Goal: Information Seeking & Learning: Learn about a topic

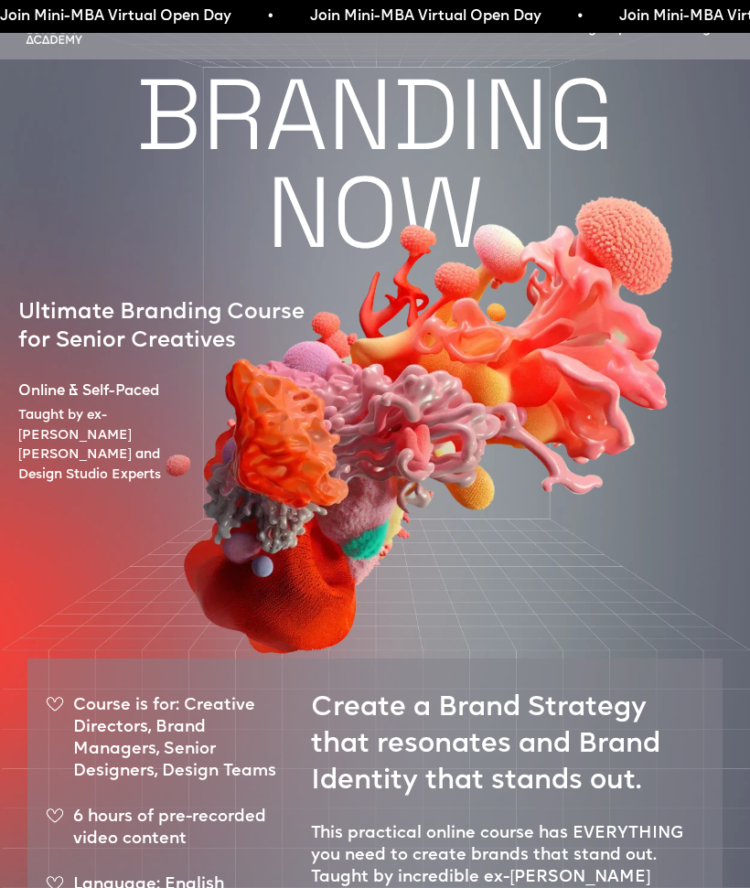
click at [68, 31] on div "Join Mini-MBA Virtual Open Day • Join Mini-MBA Virtual Open Day • Join Mini-MBA…" at bounding box center [375, 16] width 750 height 33
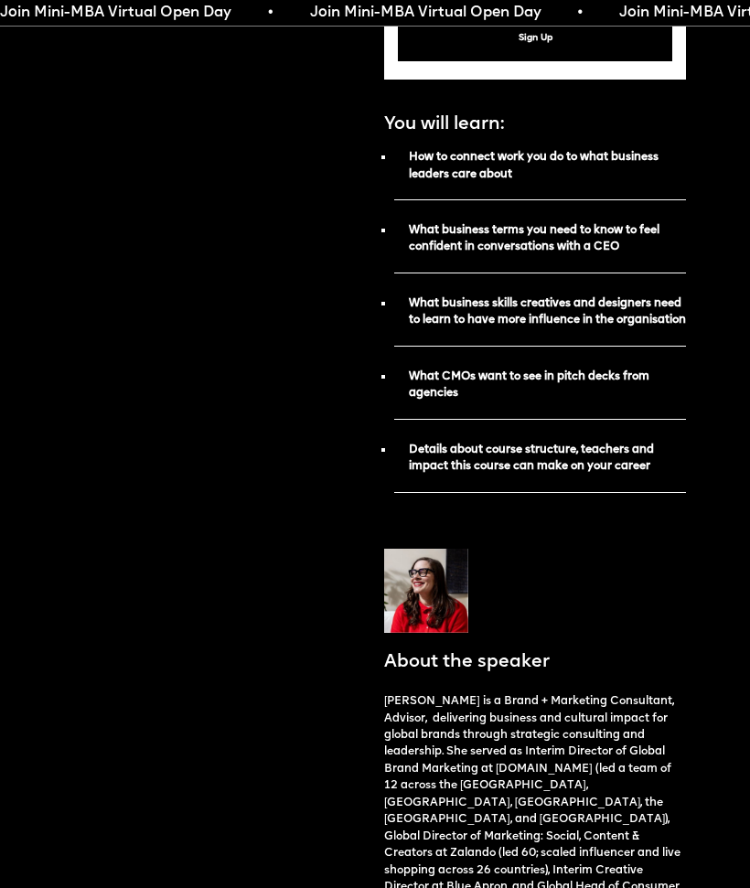
scroll to position [1162, 0]
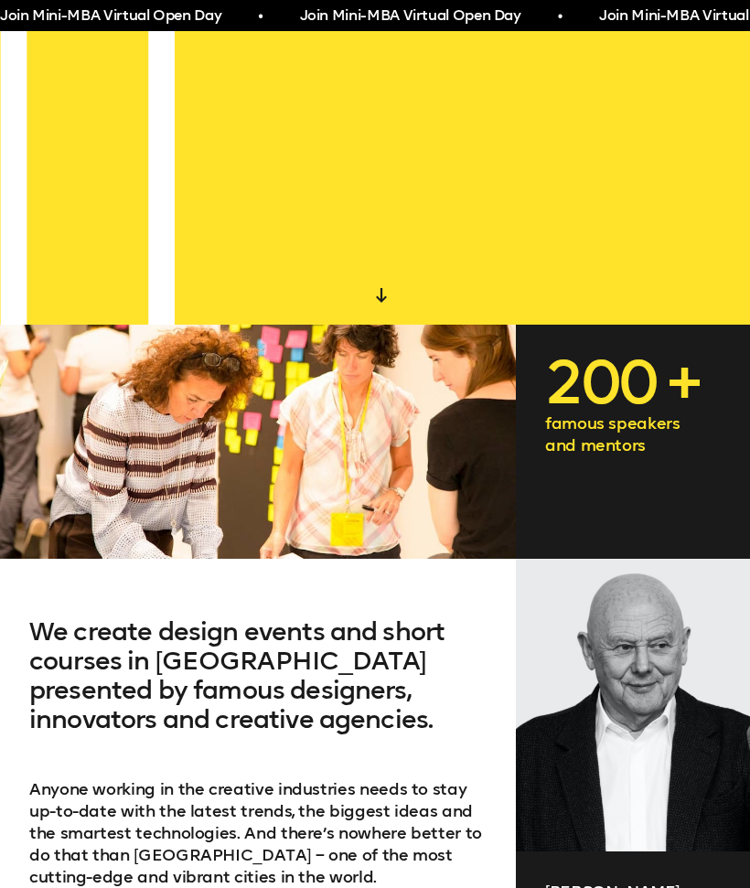
scroll to position [563, 0]
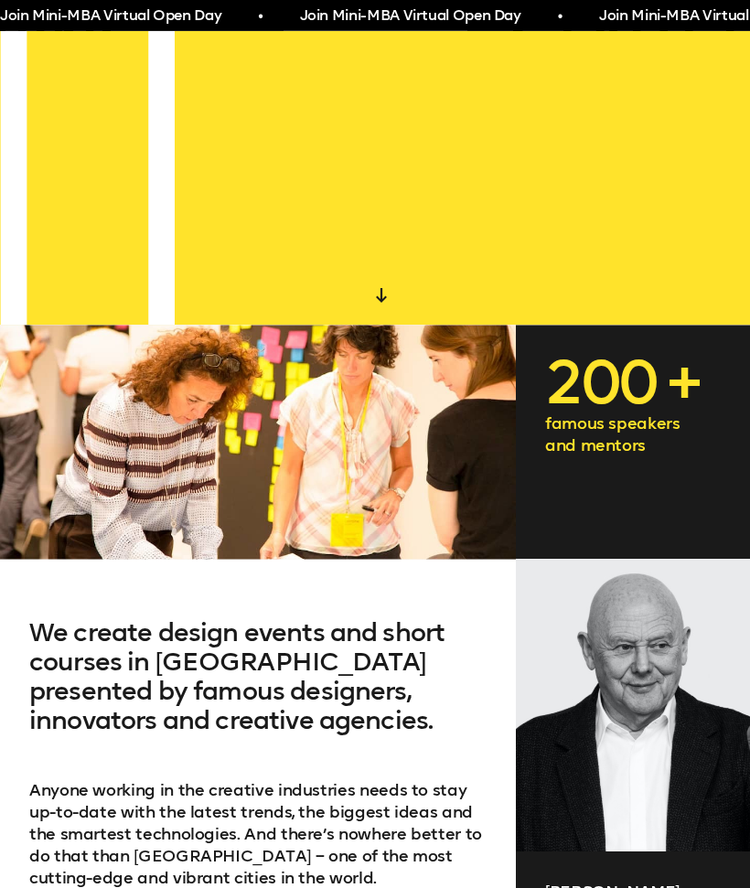
click at [394, 292] on div at bounding box center [381, 296] width 33 height 33
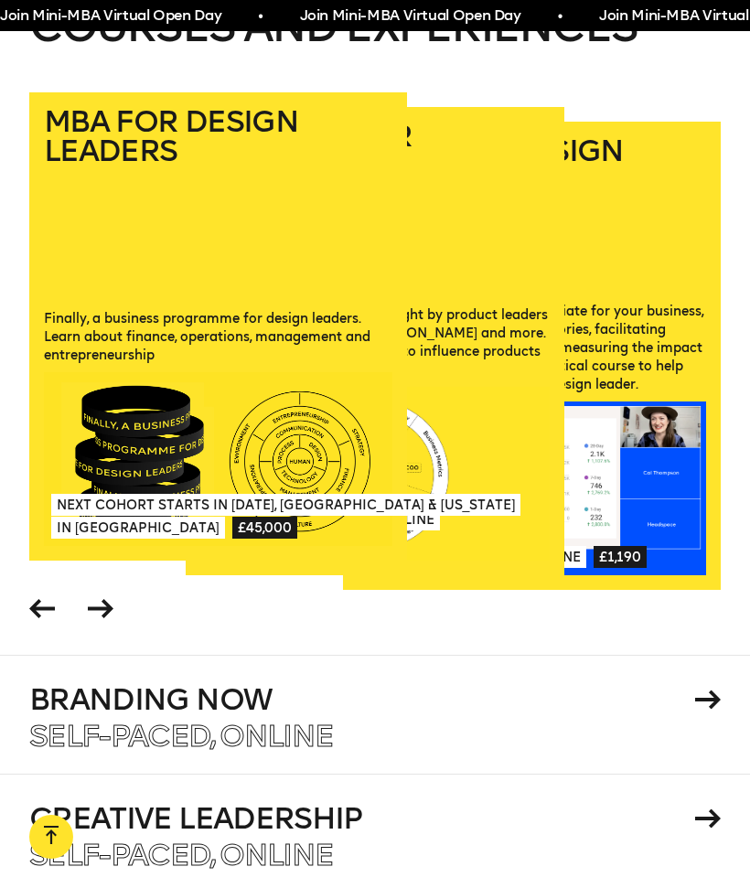
scroll to position [2321, 0]
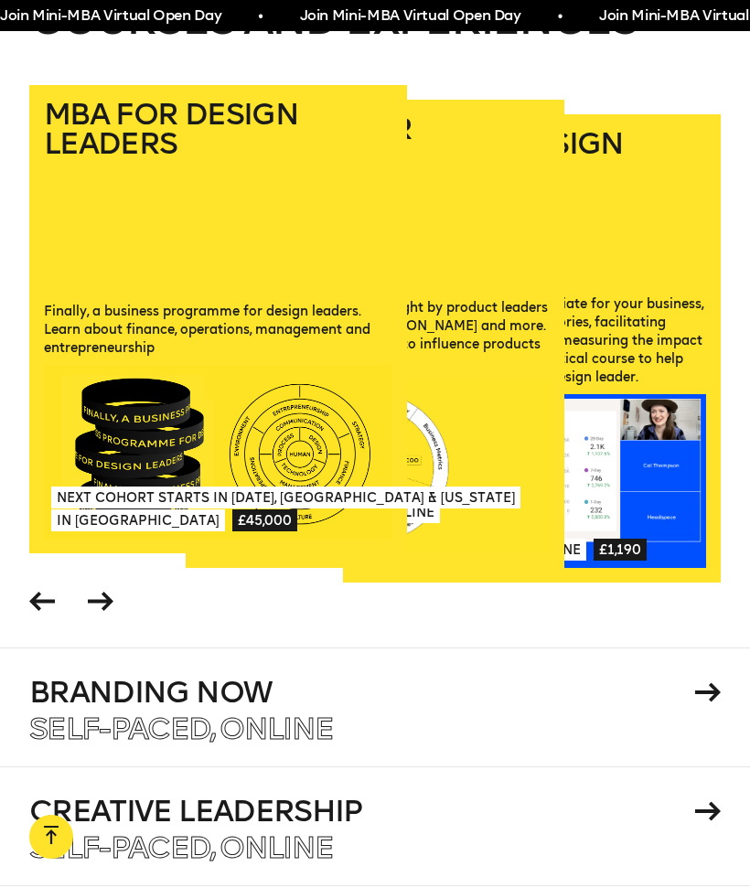
click at [100, 592] on icon at bounding box center [101, 601] width 26 height 19
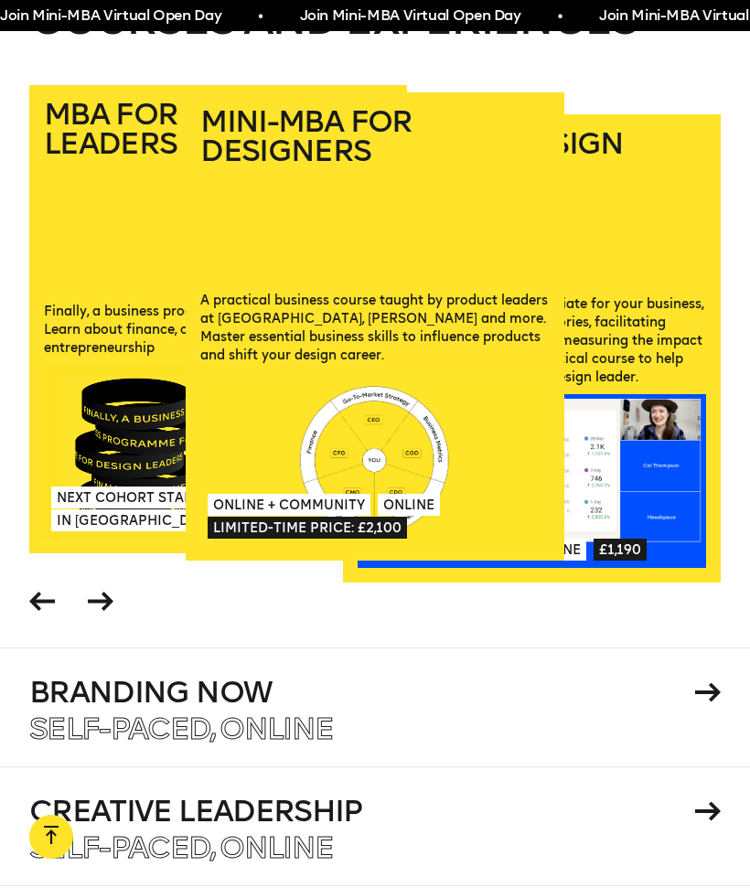
click at [104, 592] on icon at bounding box center [101, 601] width 26 height 19
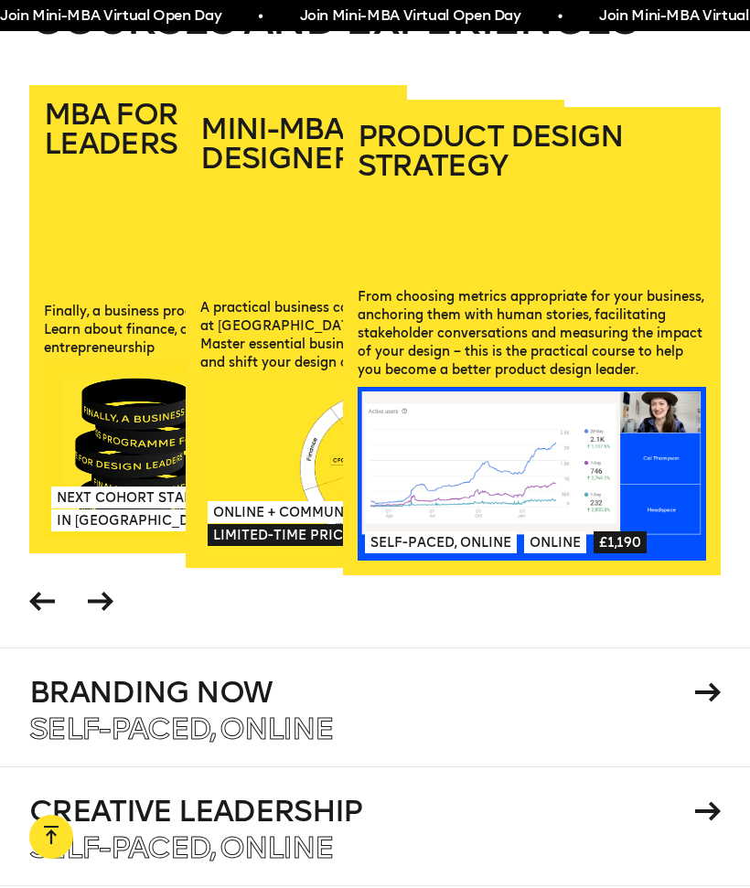
click at [115, 583] on span at bounding box center [100, 604] width 35 height 43
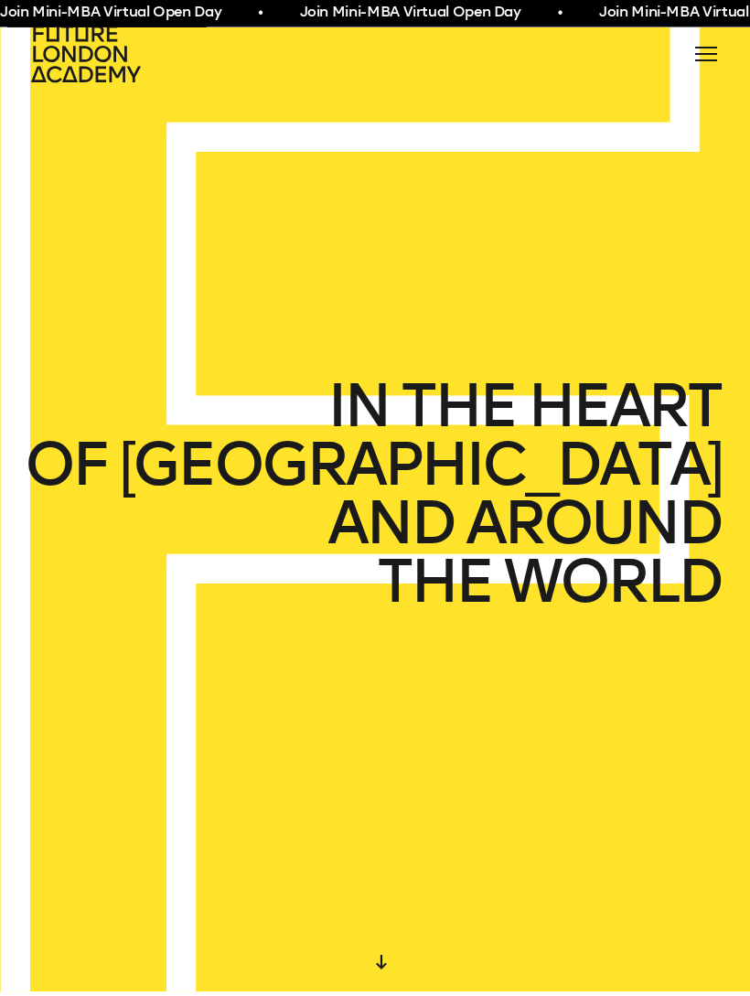
scroll to position [0, 0]
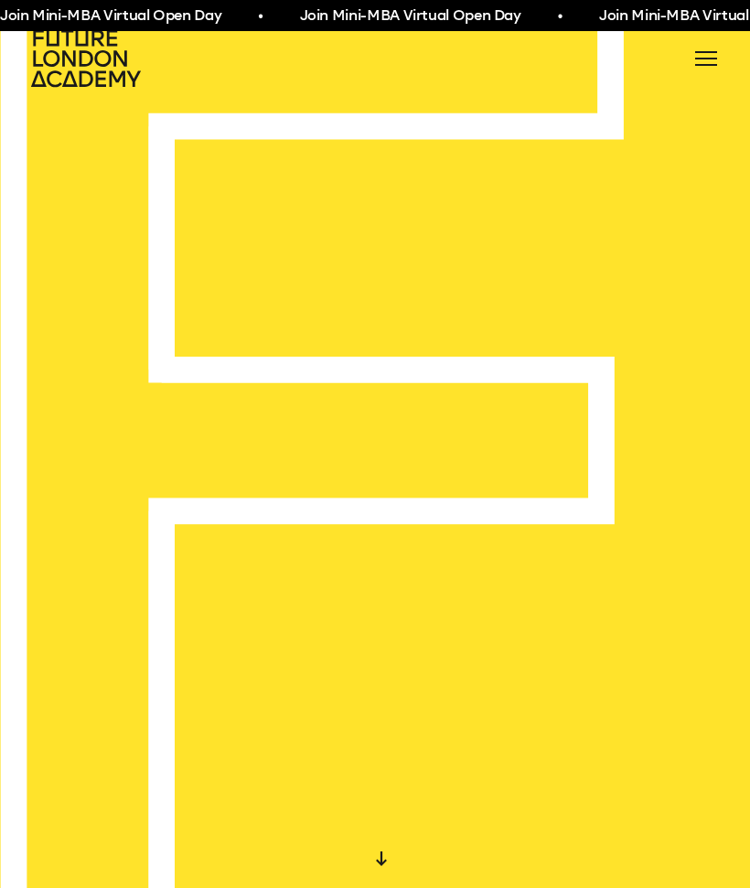
click at [707, 44] on div at bounding box center [706, 58] width 29 height 29
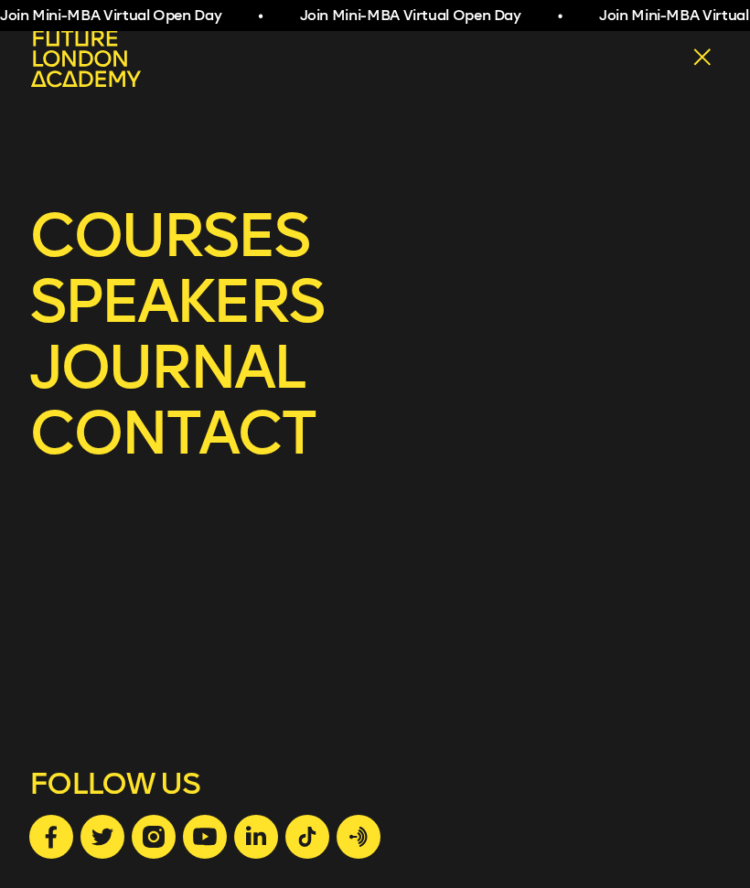
click at [235, 231] on link "courses" at bounding box center [375, 236] width 692 height 59
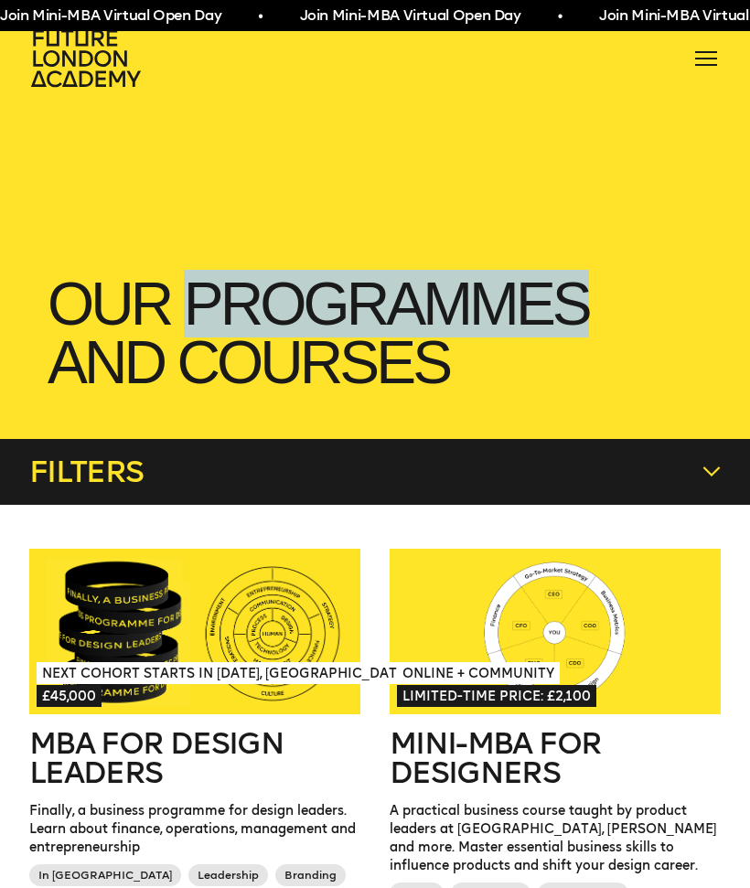
click at [692, 339] on h1 "our Programmes and courses" at bounding box center [375, 333] width 692 height 154
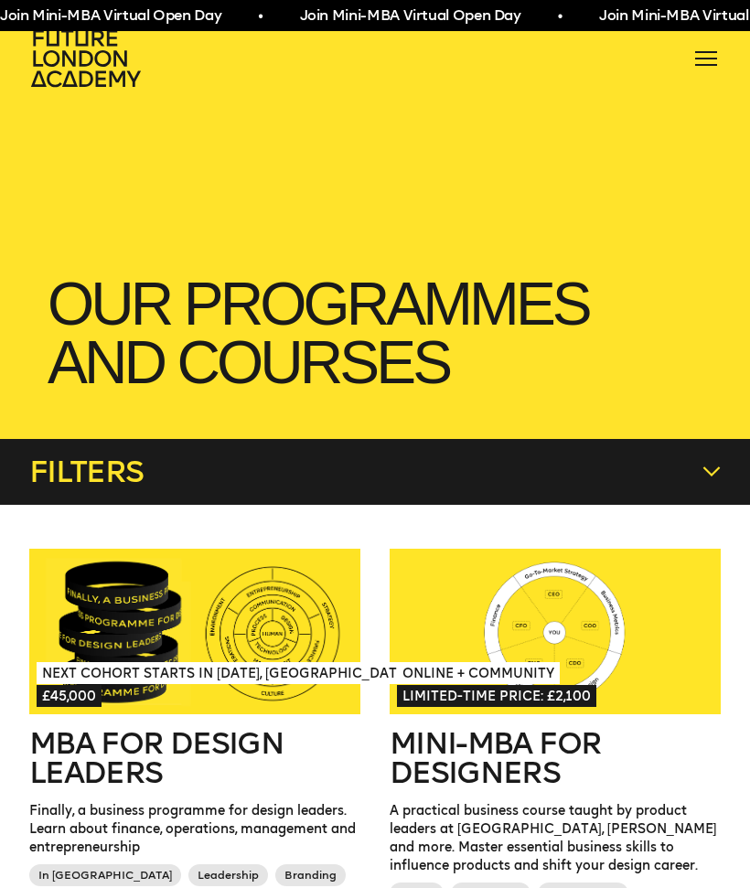
click at [715, 465] on icon at bounding box center [712, 472] width 18 height 18
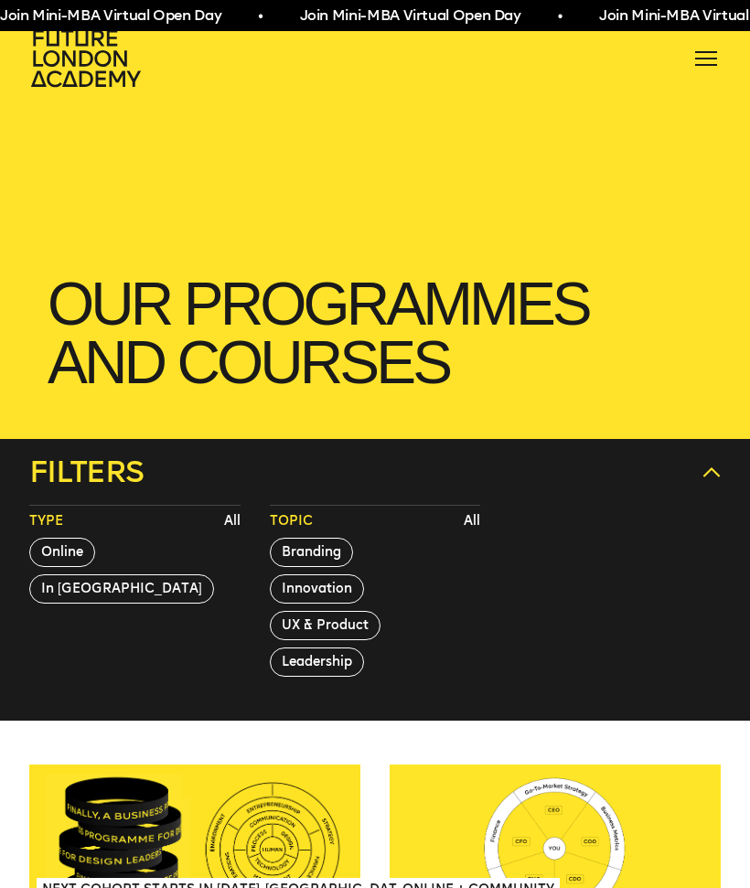
click at [715, 458] on div "Filters" at bounding box center [375, 472] width 692 height 66
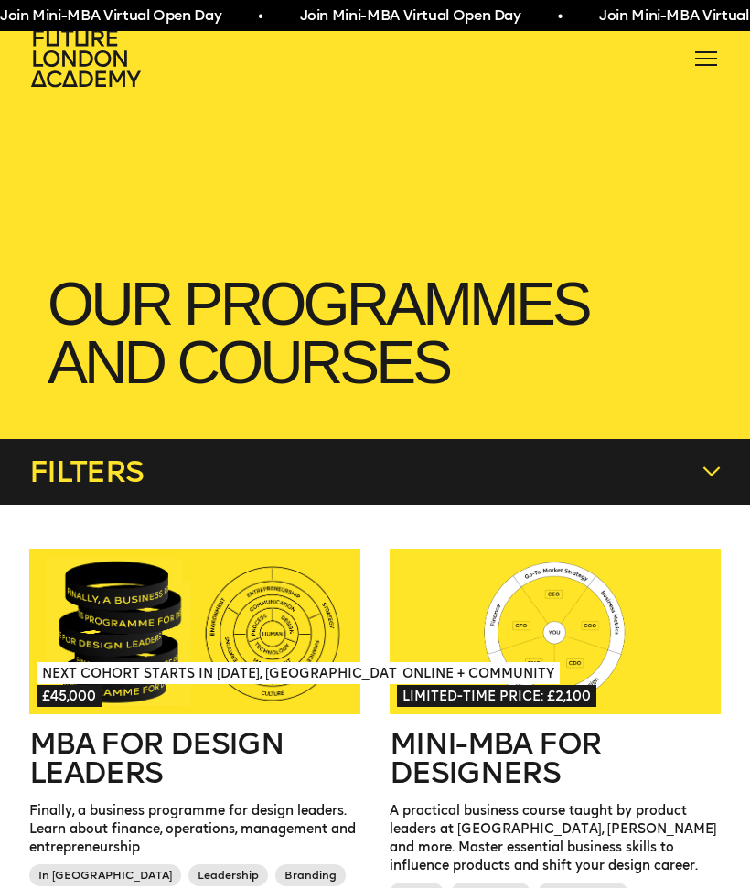
click at [707, 59] on span at bounding box center [706, 59] width 22 height 2
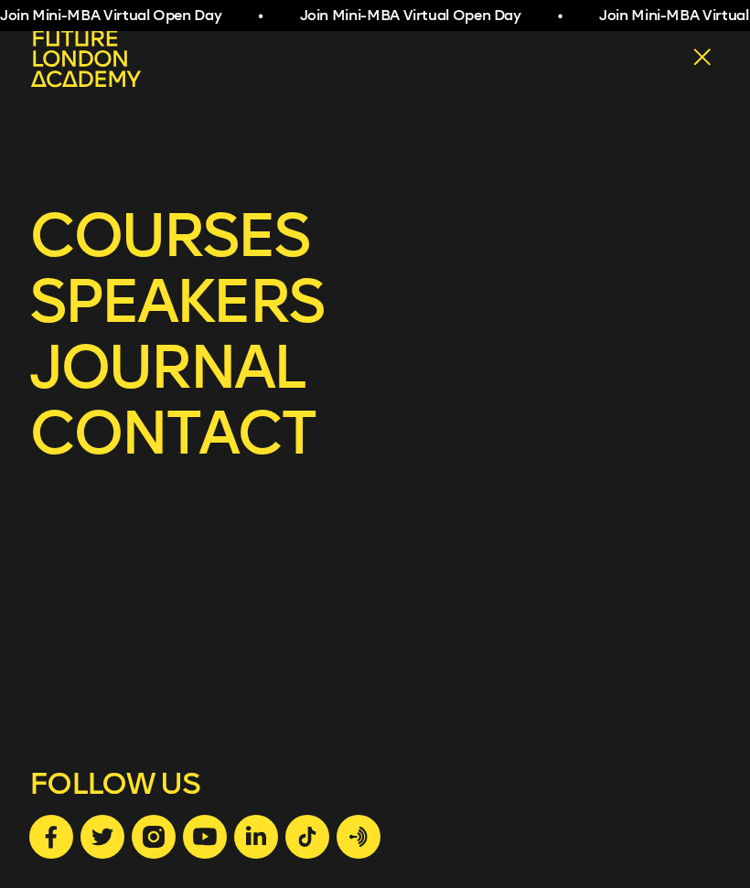
click at [238, 305] on link "speakers" at bounding box center [375, 302] width 692 height 59
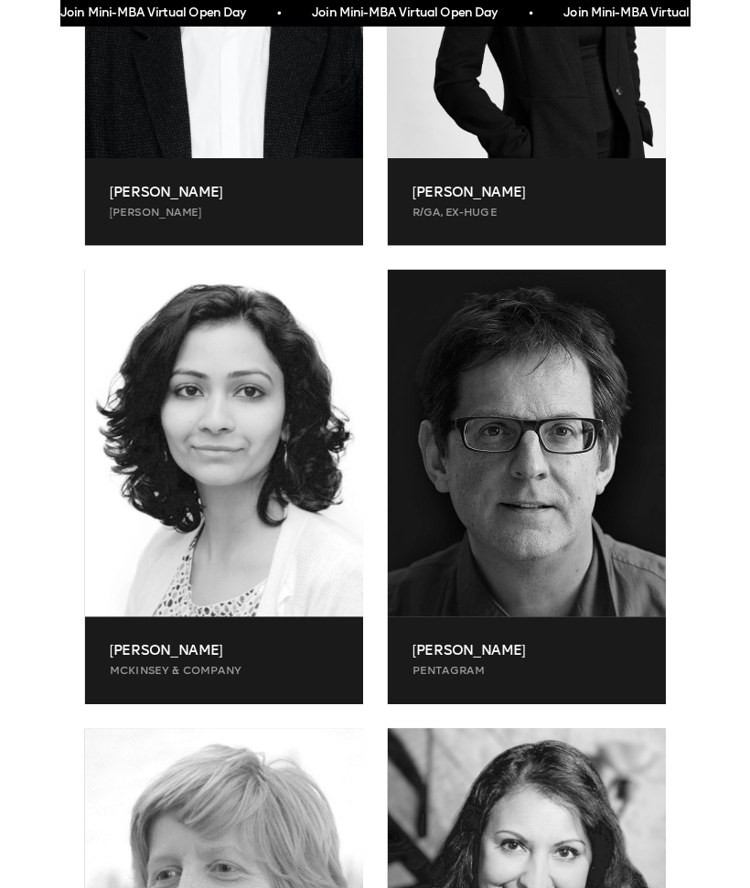
scroll to position [874, 0]
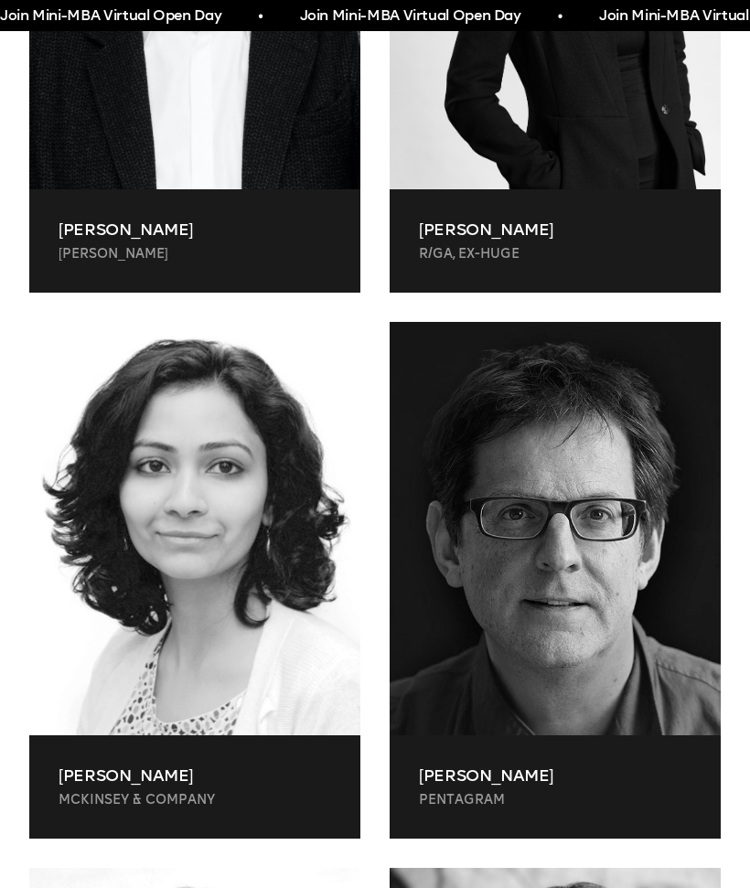
click at [628, 597] on div at bounding box center [555, 529] width 331 height 414
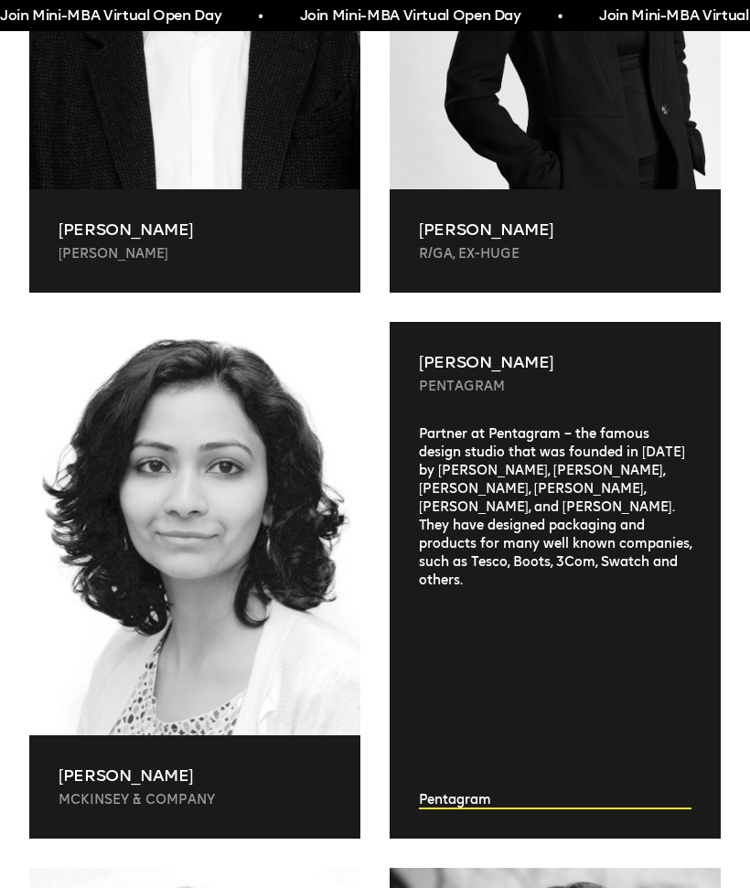
click at [634, 611] on div "Partner at Pentagram – the famous design studio that was founded in 1972 by Ala…" at bounding box center [555, 608] width 331 height 367
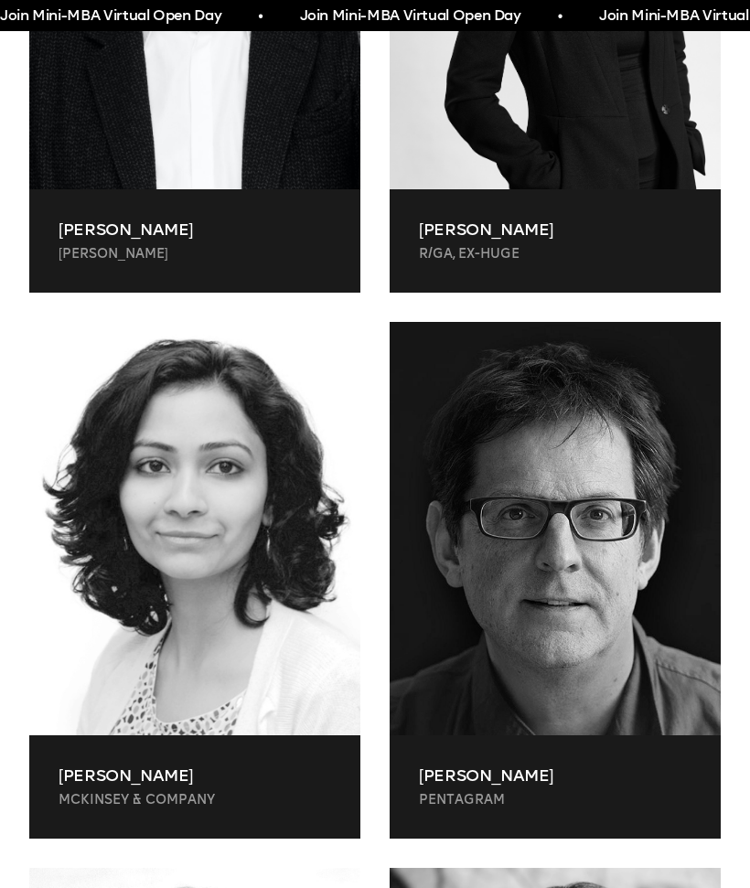
click at [302, 780] on p "Niharika Hariharan" at bounding box center [195, 776] width 273 height 22
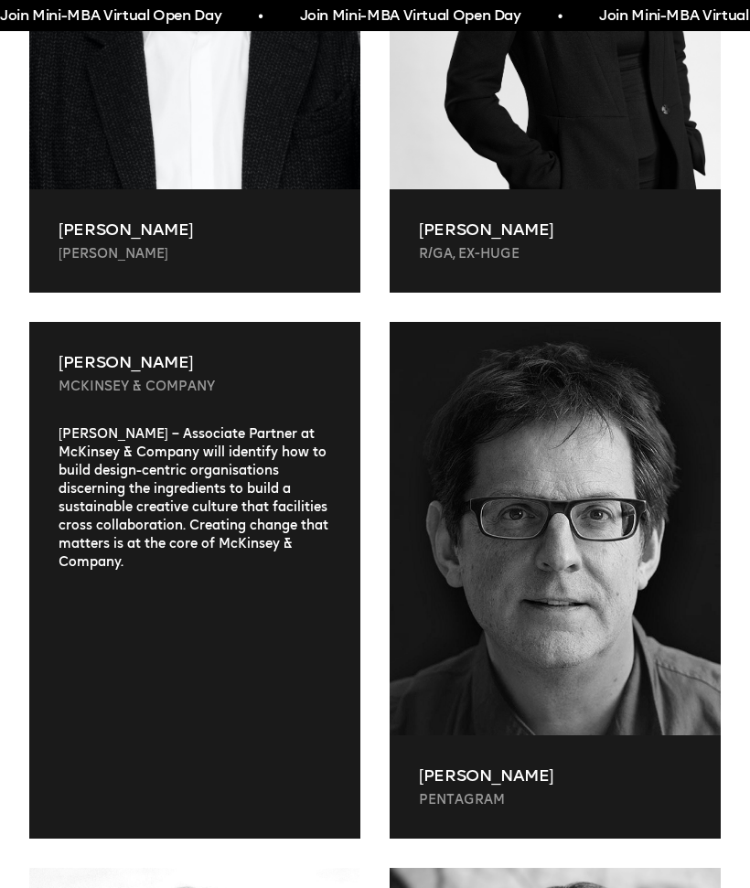
click at [253, 650] on div "Niharika Hariharan – Associate Partner at McKinsey & Company will identify how …" at bounding box center [194, 617] width 331 height 385
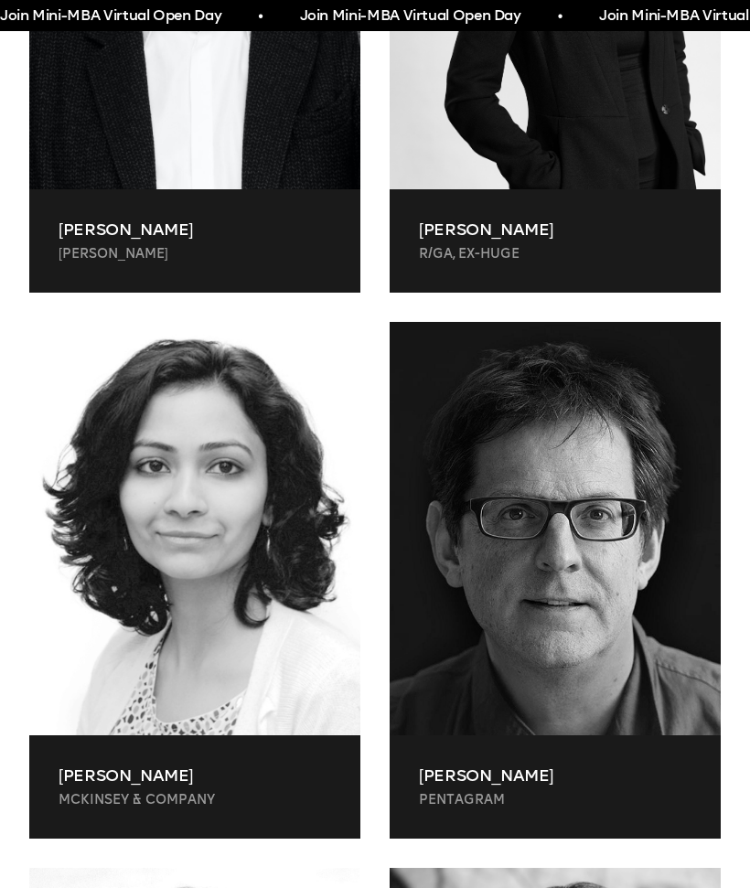
click at [569, 241] on div "Angie Yuanmalai R/GA, ex-Huge" at bounding box center [555, 240] width 331 height 103
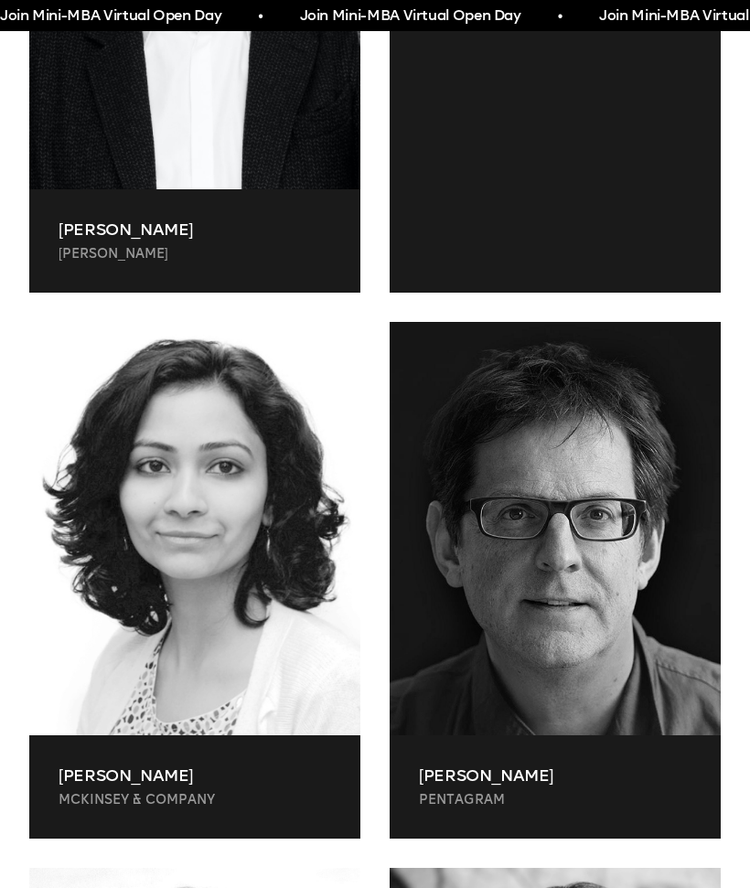
click at [635, 177] on div at bounding box center [555, 70] width 331 height 385
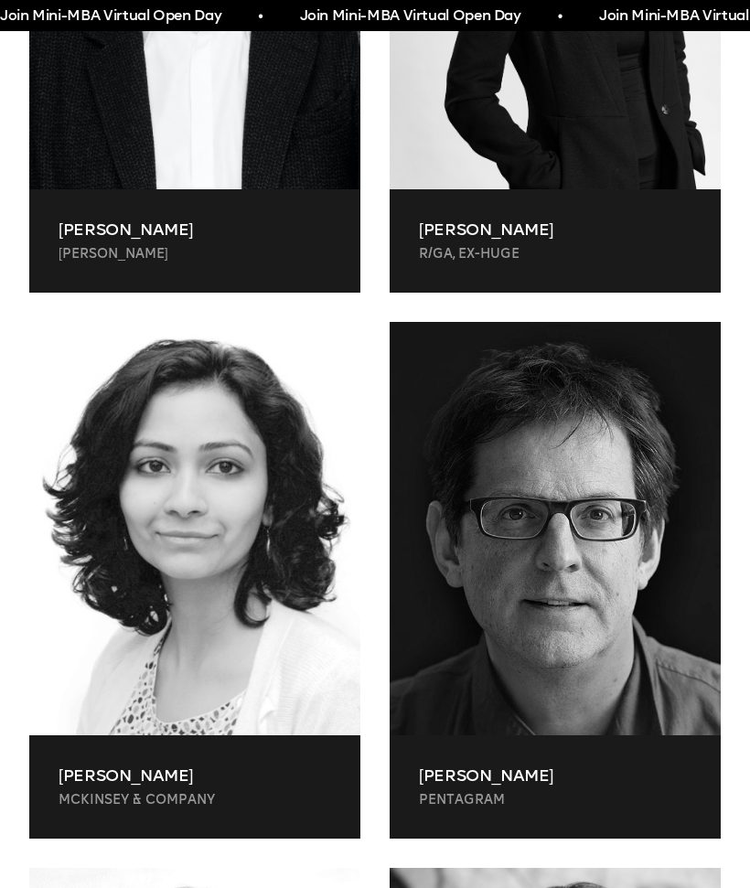
click at [253, 220] on p "Michael Wolff" at bounding box center [195, 230] width 273 height 22
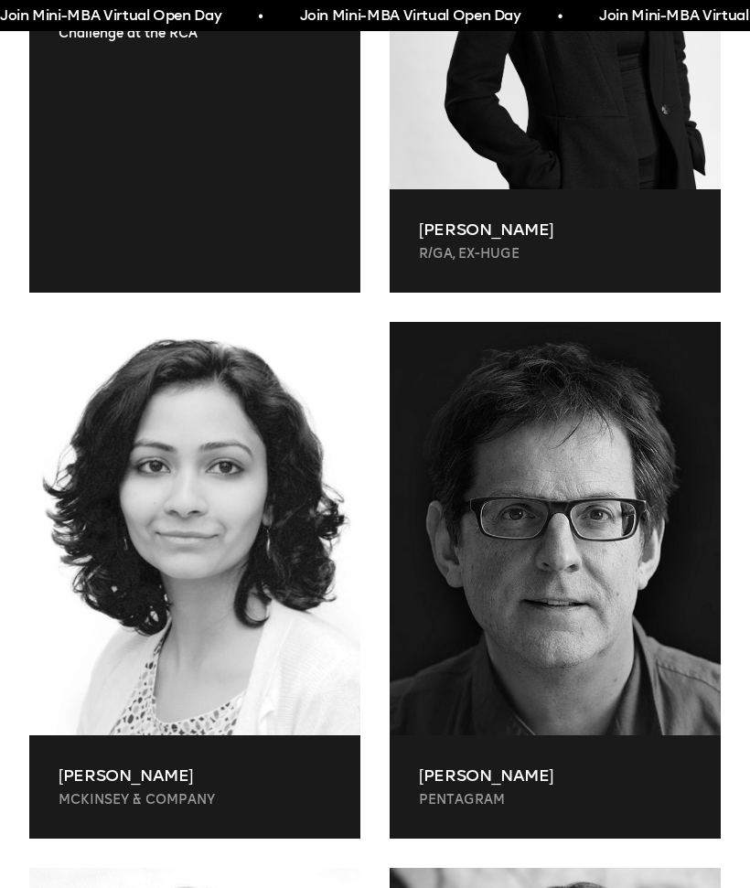
click at [281, 202] on div "Co-founder of one of the world’s most iconic design companies – Wolff Olins – a…" at bounding box center [194, 70] width 331 height 385
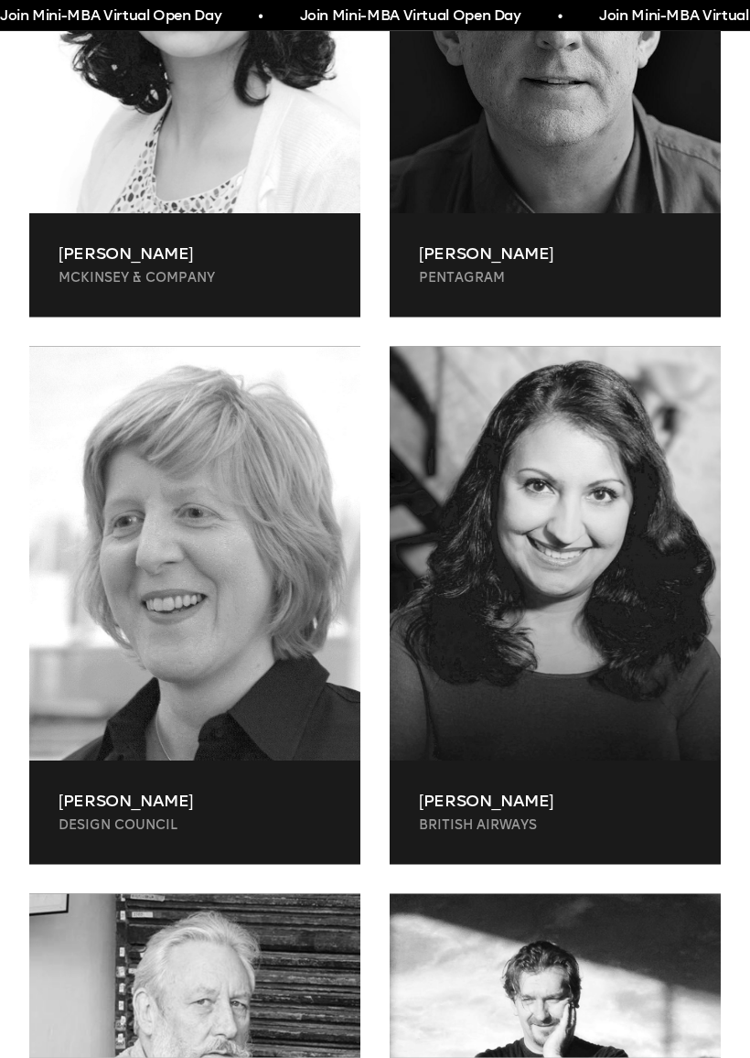
click at [523, 821] on p "British Airways" at bounding box center [555, 826] width 273 height 18
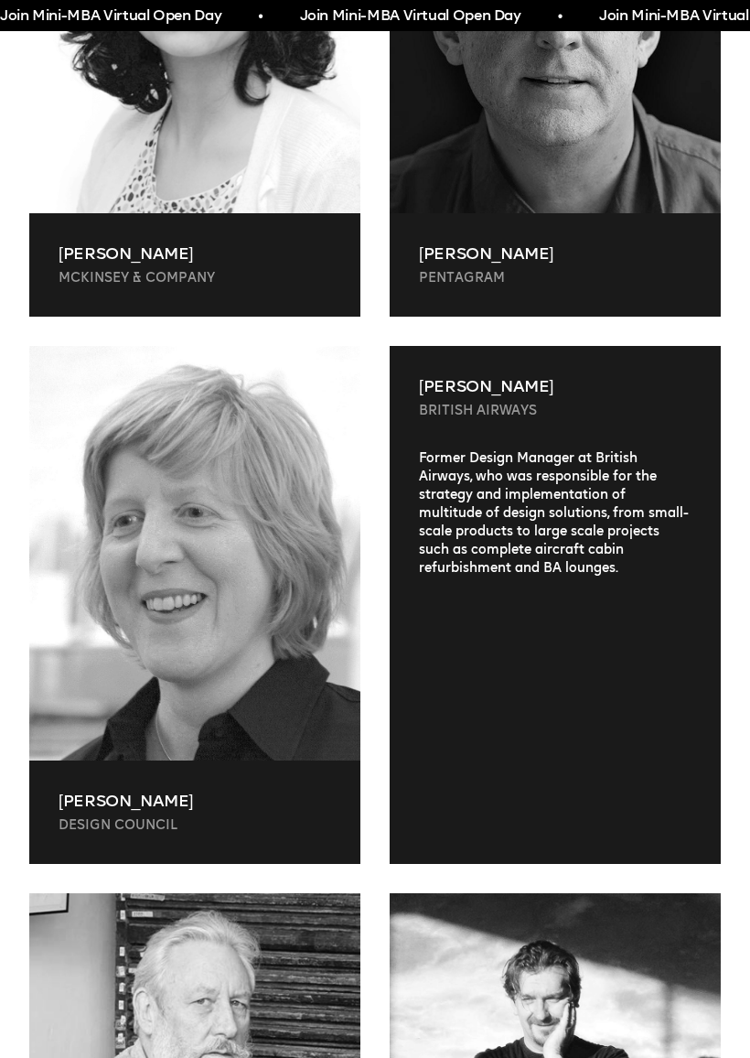
click at [558, 778] on div "Former Design Manager at British Airways, who was responsible for the strategy …" at bounding box center [555, 641] width 331 height 385
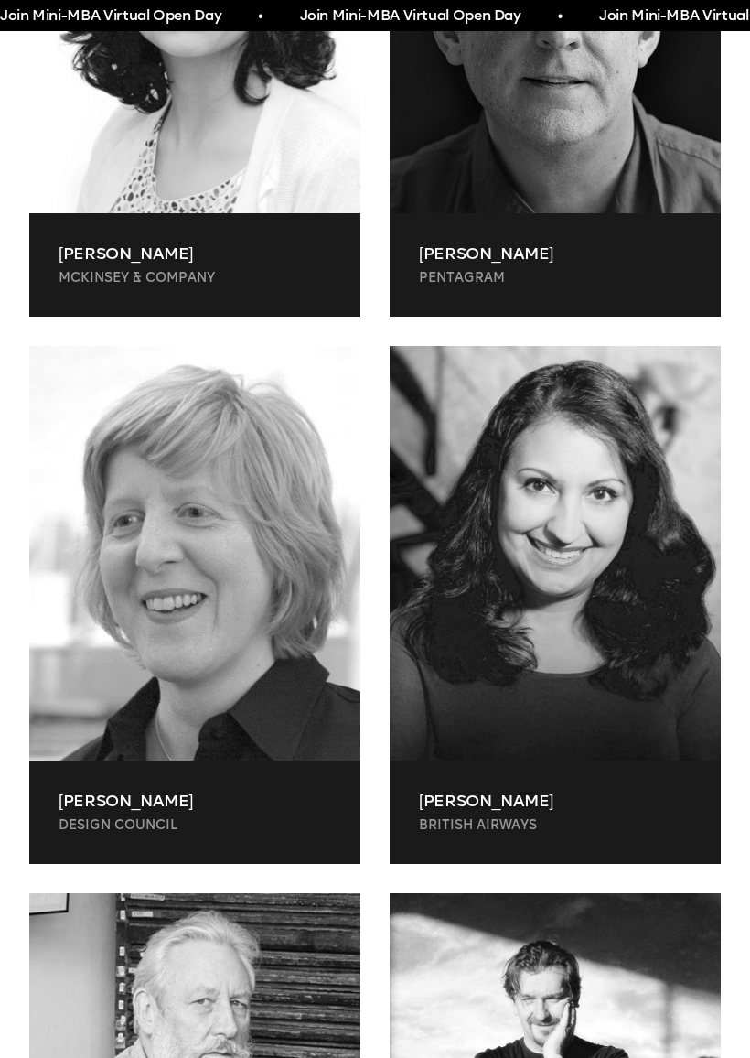
click at [284, 809] on p "Clare Devine" at bounding box center [195, 801] width 273 height 22
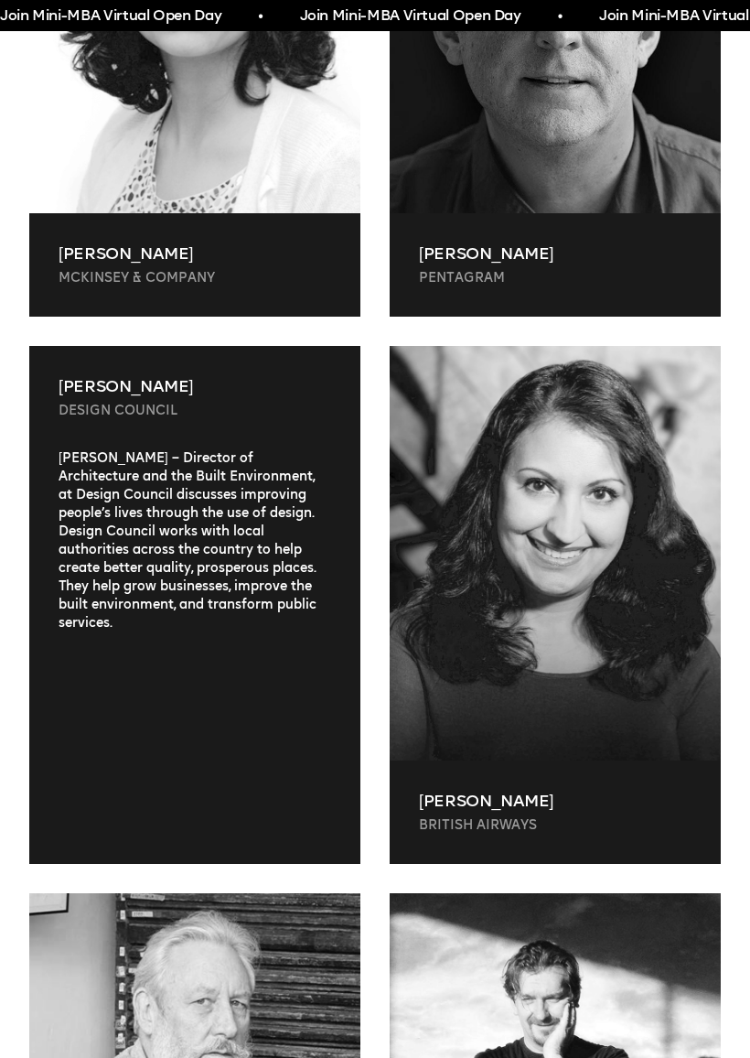
click at [527, 330] on div "Harry Pearce Pentagram Harry Pearce Pentagram Partner at Pentagram – the famous…" at bounding box center [555, 73] width 360 height 547
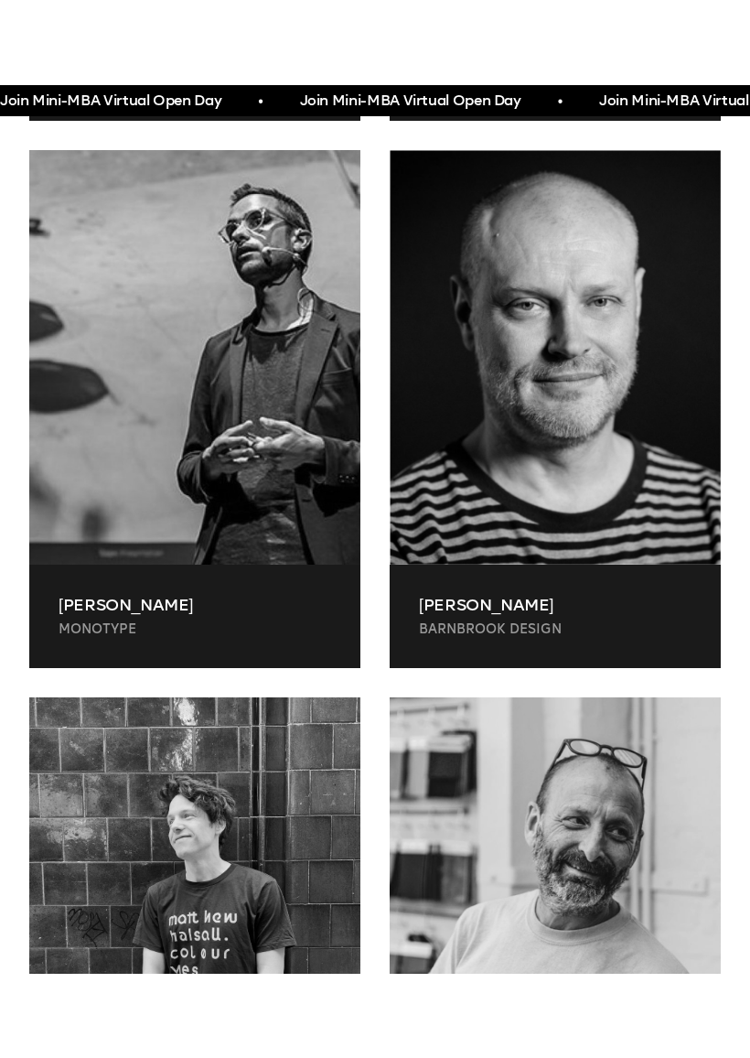
scroll to position [0, 0]
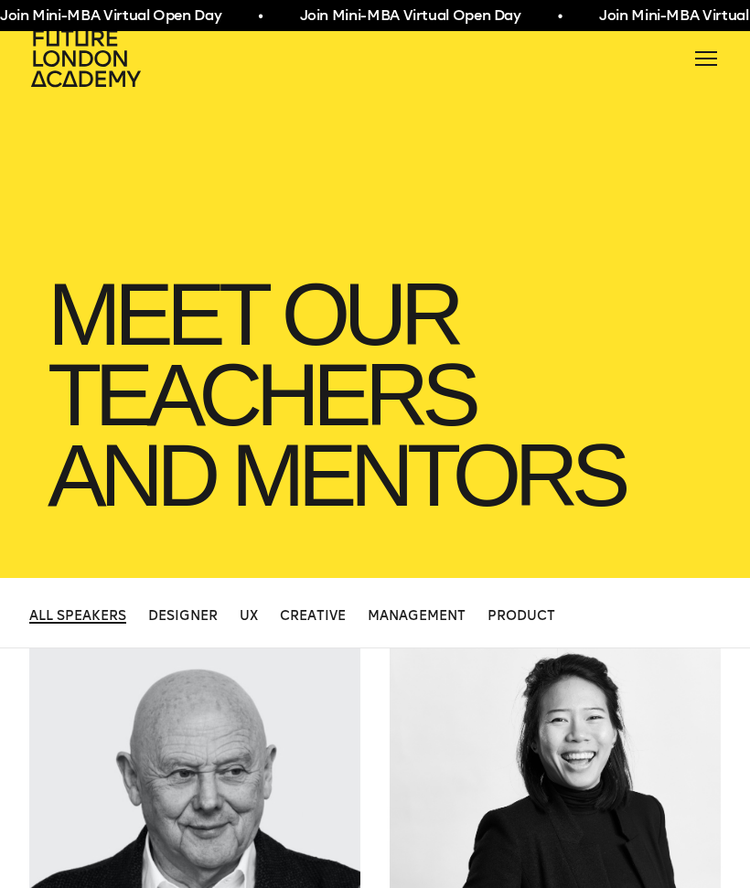
click at [703, 57] on div at bounding box center [706, 58] width 29 height 29
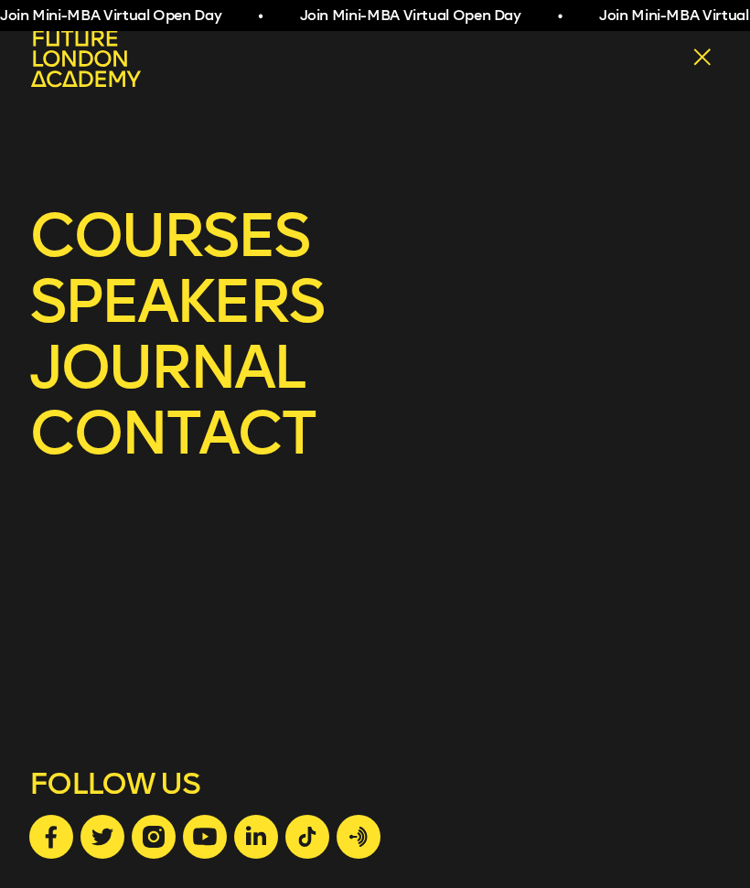
click at [213, 381] on link "journal" at bounding box center [375, 368] width 692 height 59
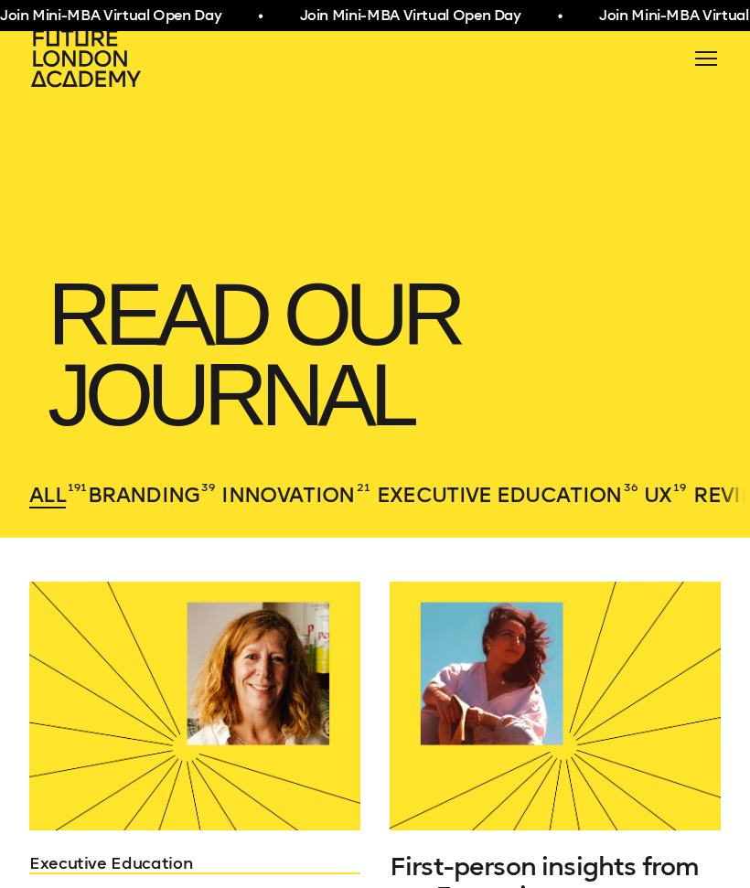
click at [726, 48] on div "courses speakers journal contact" at bounding box center [375, 58] width 750 height 59
click at [707, 56] on div at bounding box center [706, 58] width 29 height 29
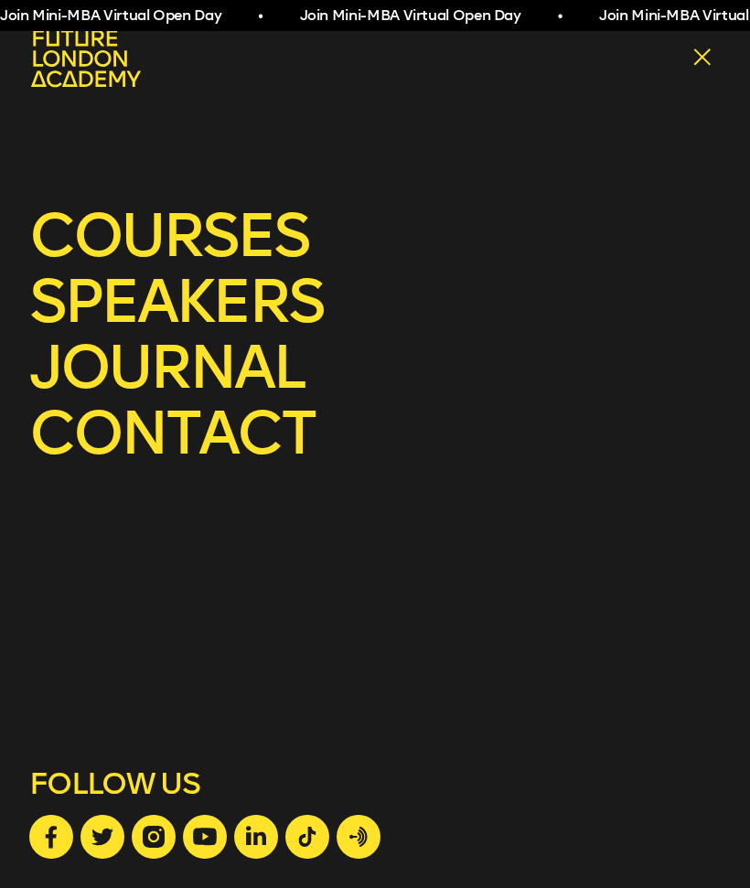
click at [236, 435] on link "contact" at bounding box center [375, 433] width 692 height 59
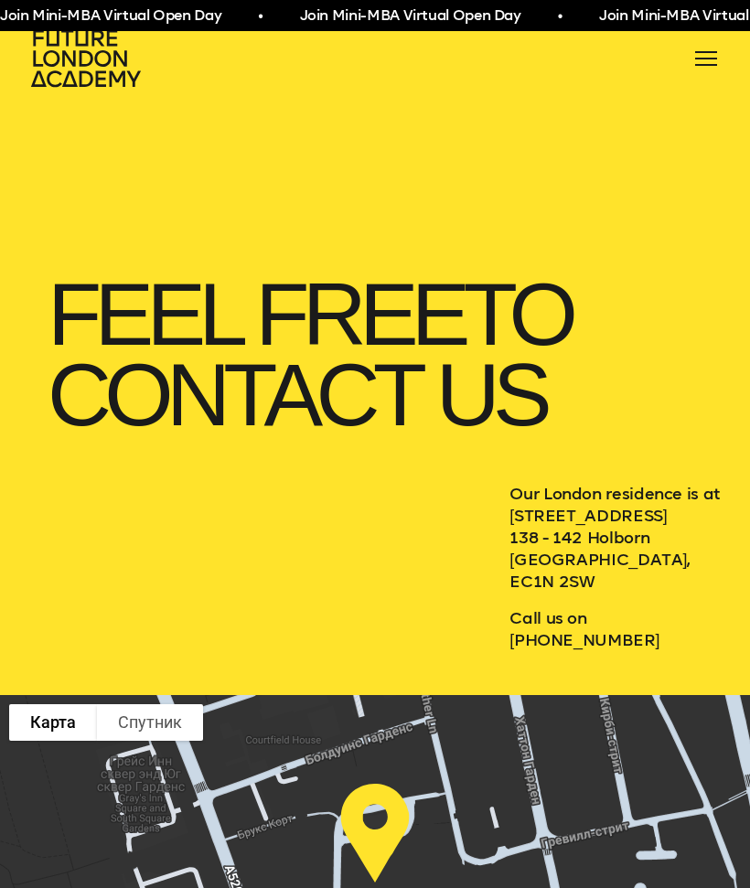
click at [703, 62] on div at bounding box center [706, 58] width 29 height 29
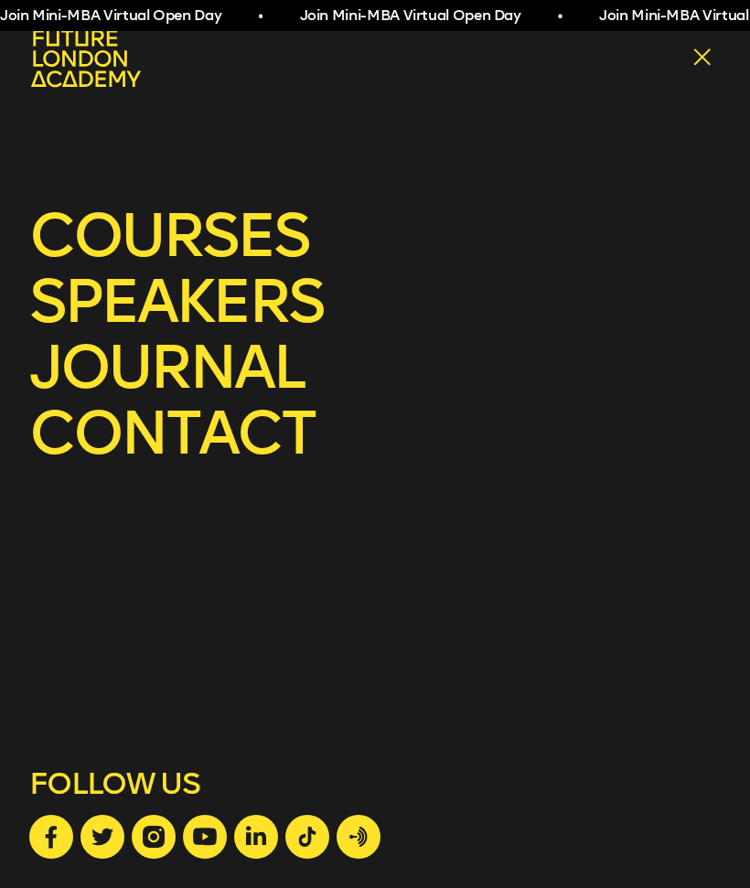
click at [704, 68] on div at bounding box center [706, 58] width 29 height 29
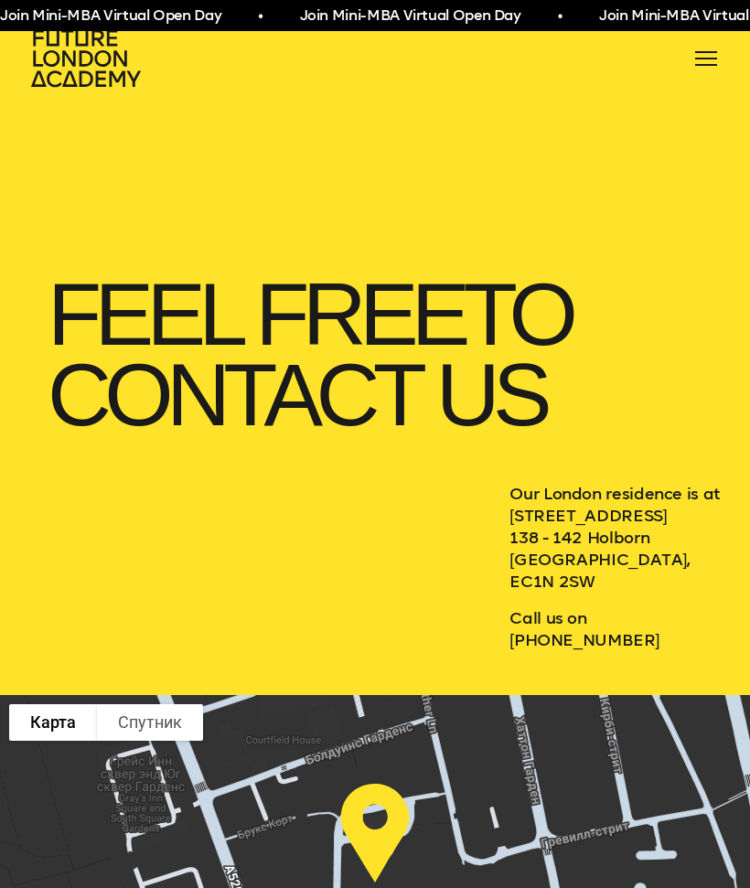
click at [698, 66] on div at bounding box center [706, 58] width 29 height 29
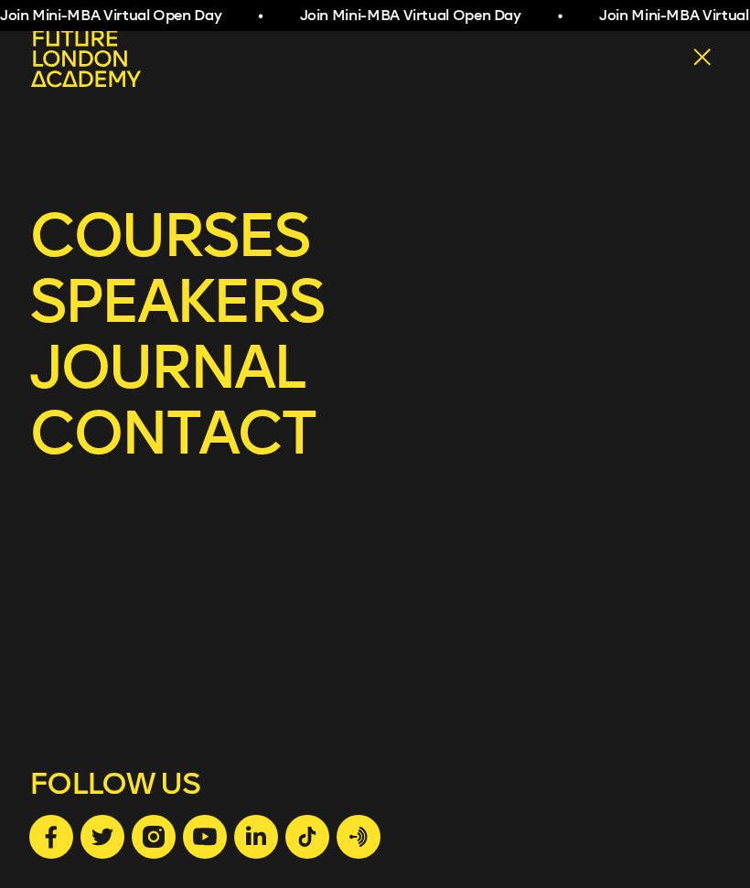
click at [708, 46] on div at bounding box center [706, 58] width 29 height 29
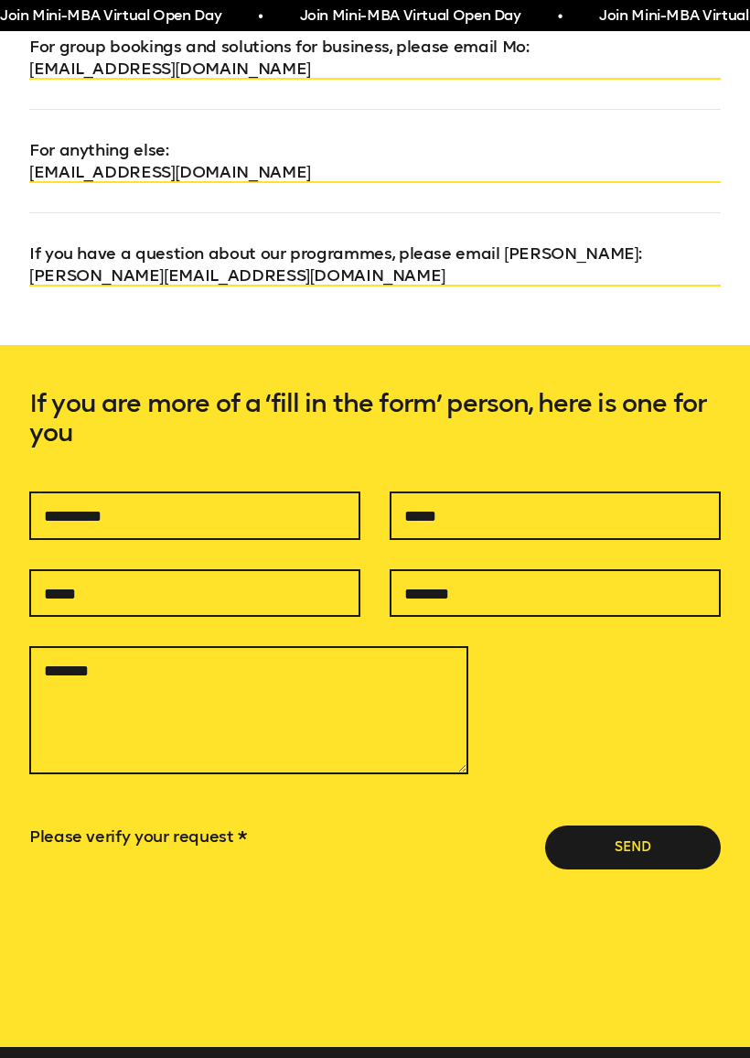
scroll to position [1177, 0]
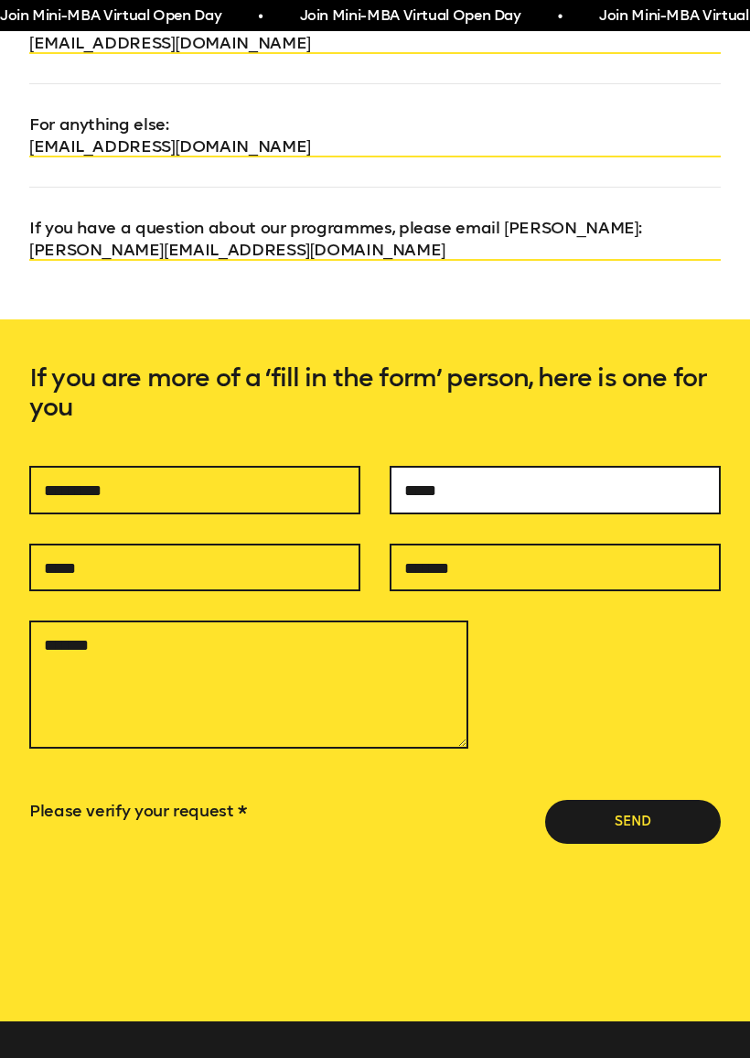
click at [586, 494] on input "text" at bounding box center [555, 490] width 331 height 48
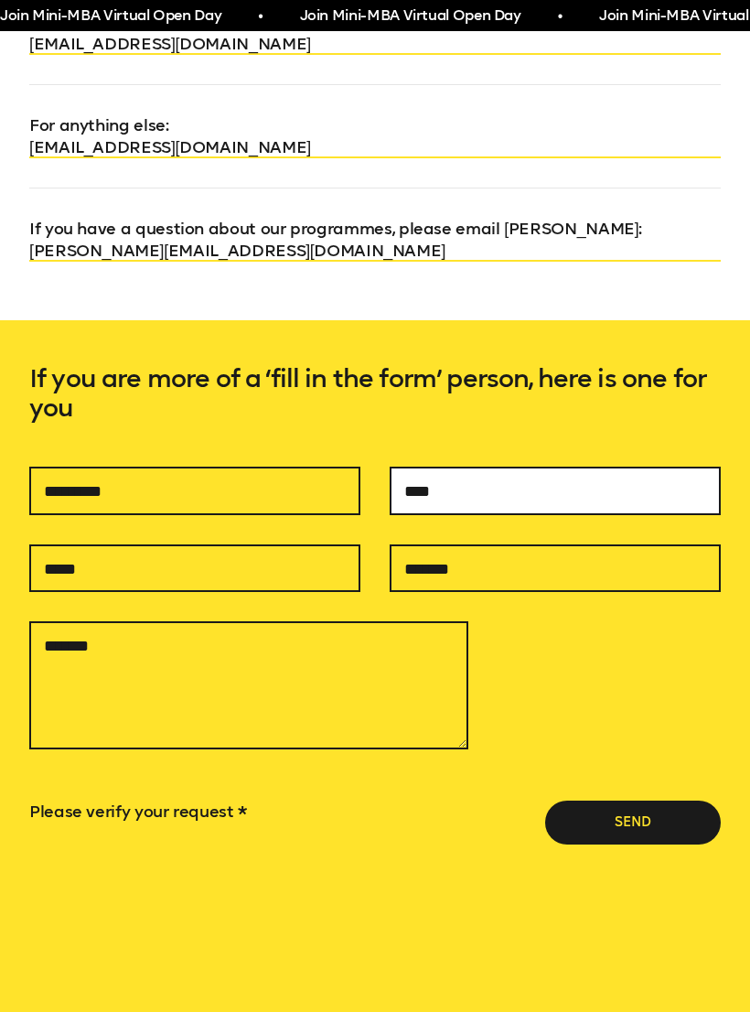
type input "****"
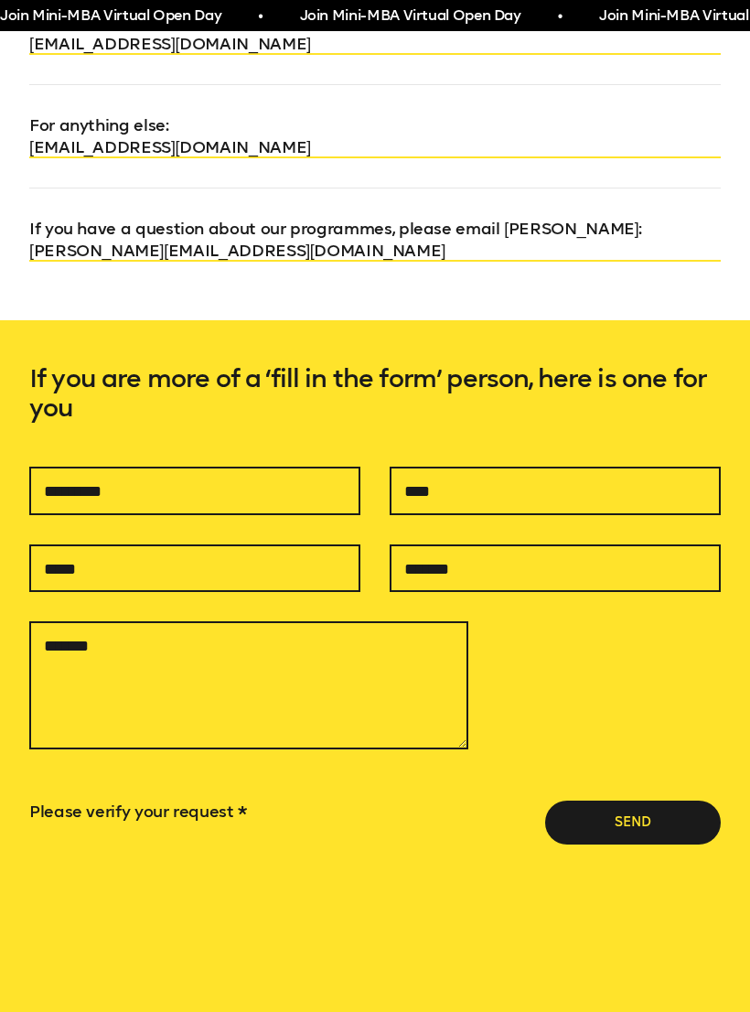
click at [605, 655] on div "**** Please verify your request * Send" at bounding box center [375, 715] width 692 height 497
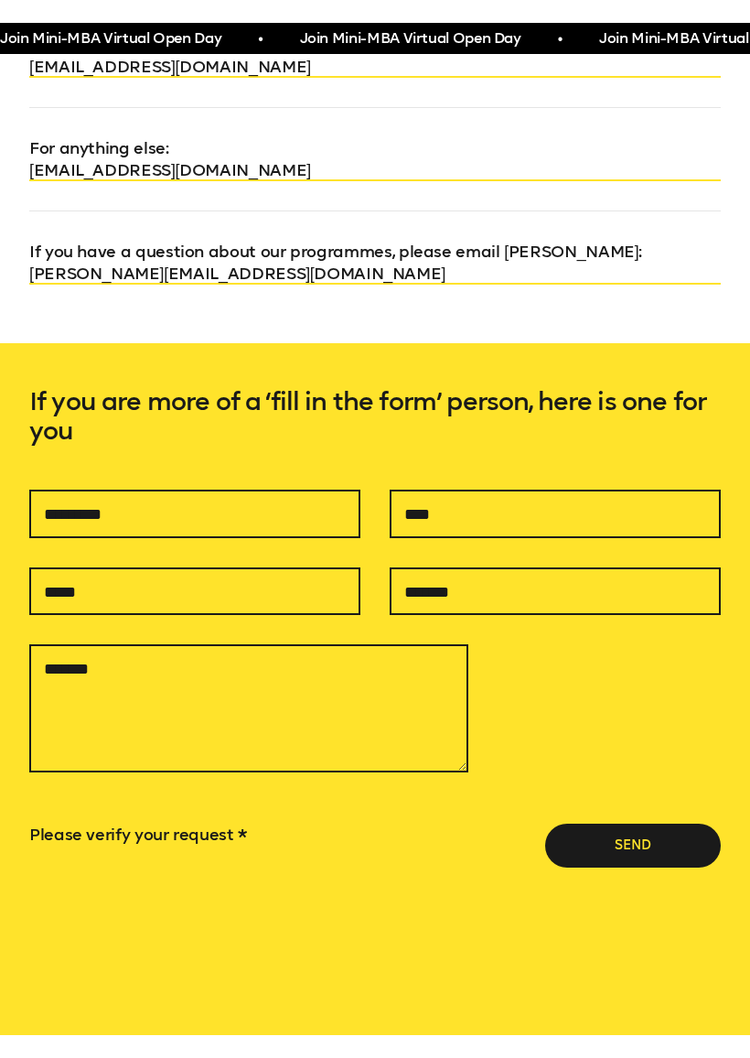
scroll to position [1177, 0]
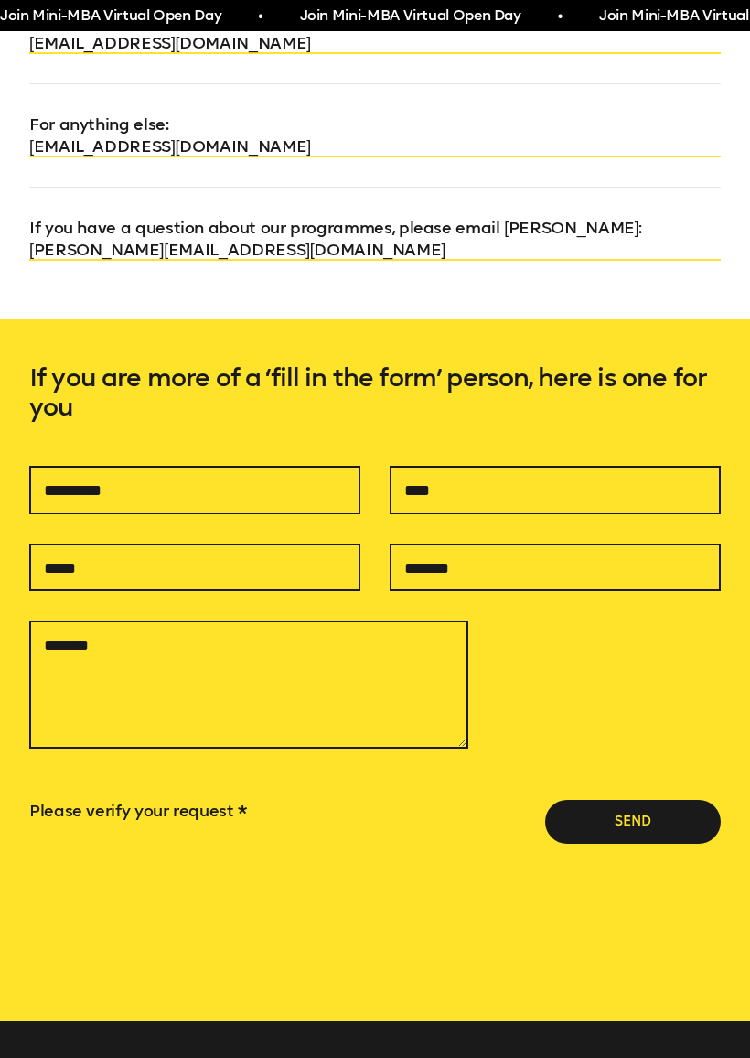
click at [630, 820] on button "Send" at bounding box center [633, 822] width 176 height 44
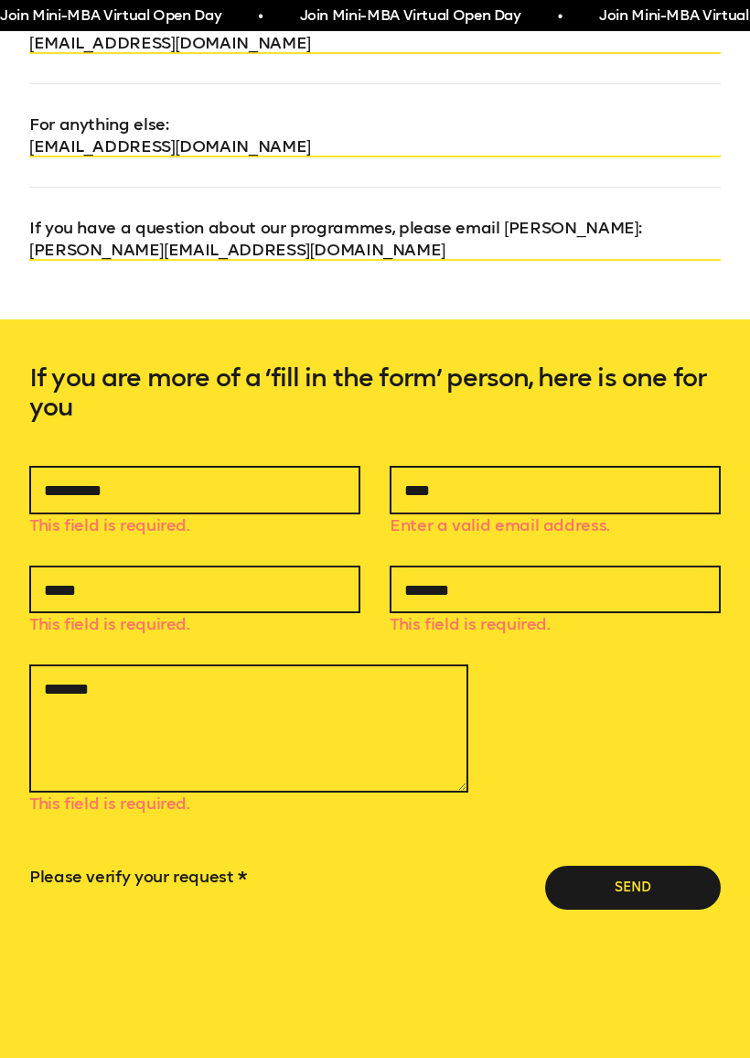
click at [655, 742] on div "This field is required. **** Enter a valid email address. This field is require…" at bounding box center [375, 747] width 692 height 563
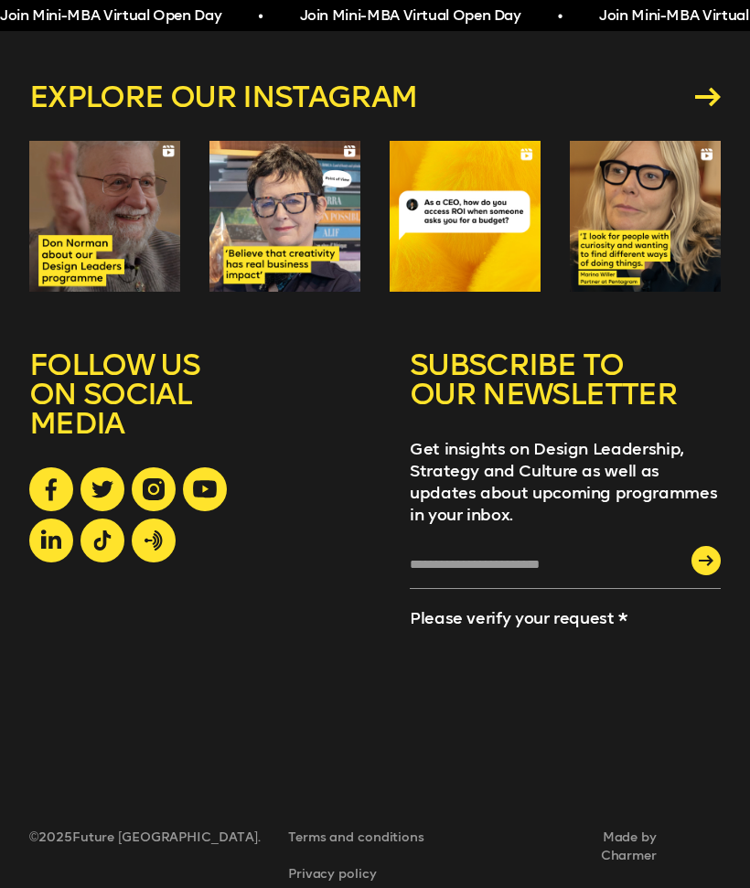
scroll to position [2242, 0]
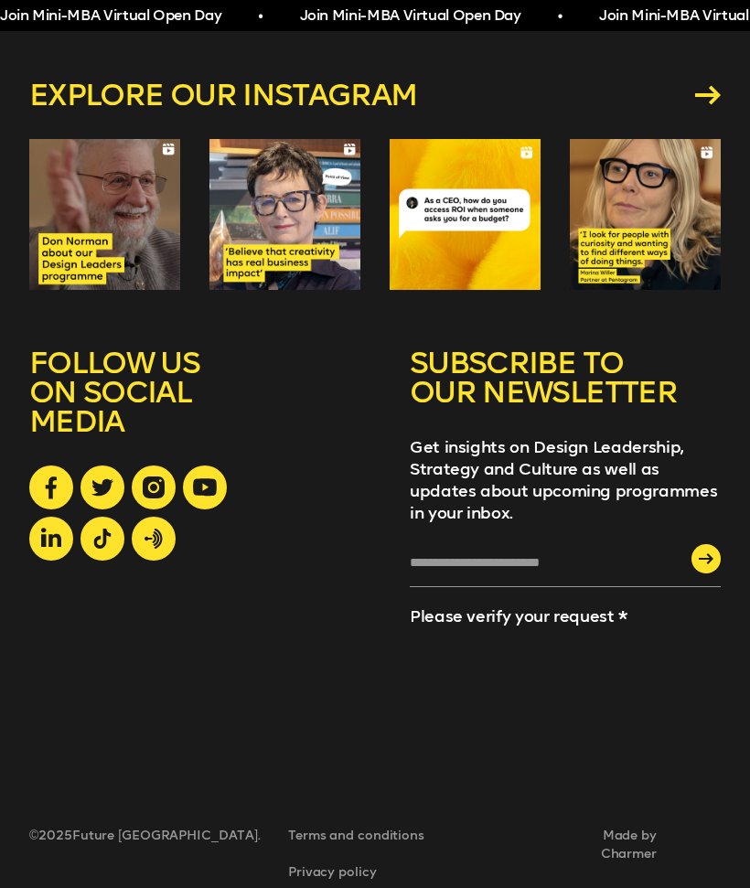
click at [127, 204] on div at bounding box center [104, 214] width 151 height 151
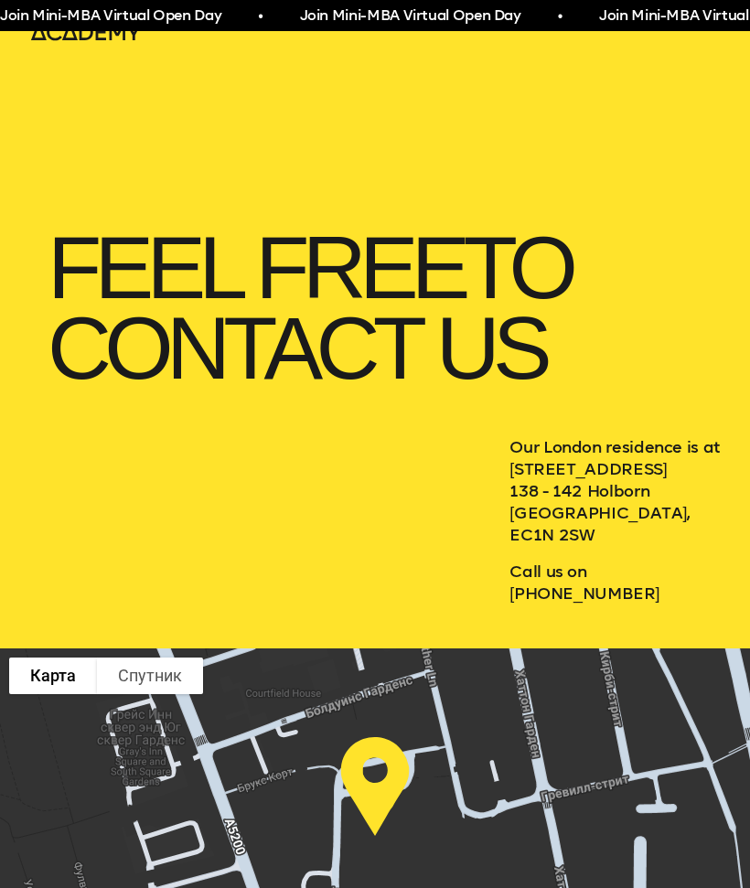
scroll to position [0, 0]
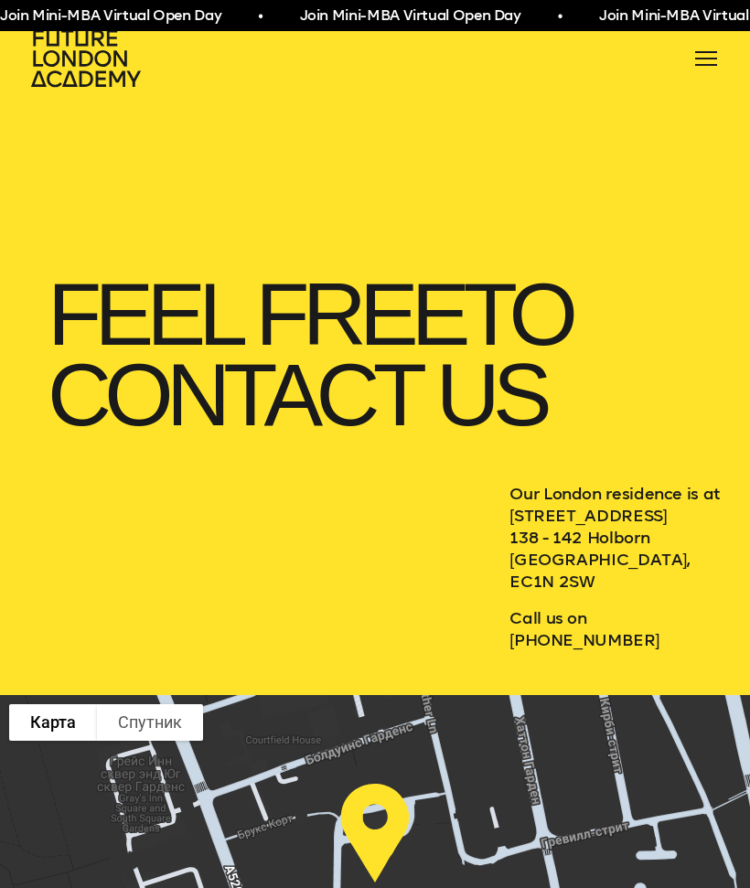
click at [718, 48] on div at bounding box center [706, 58] width 29 height 29
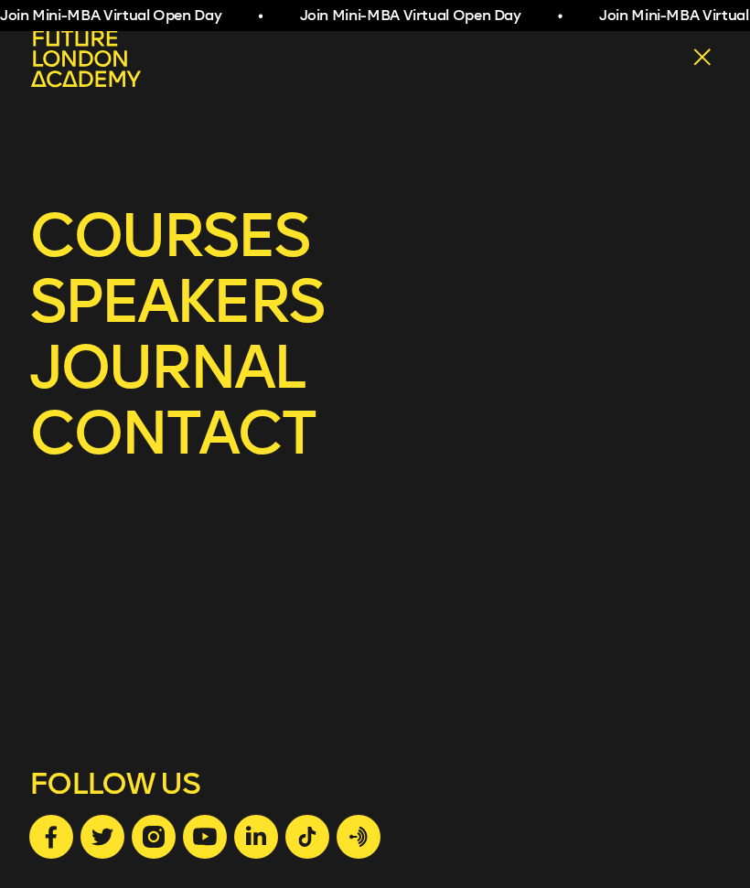
click at [97, 230] on link "courses" at bounding box center [375, 236] width 692 height 59
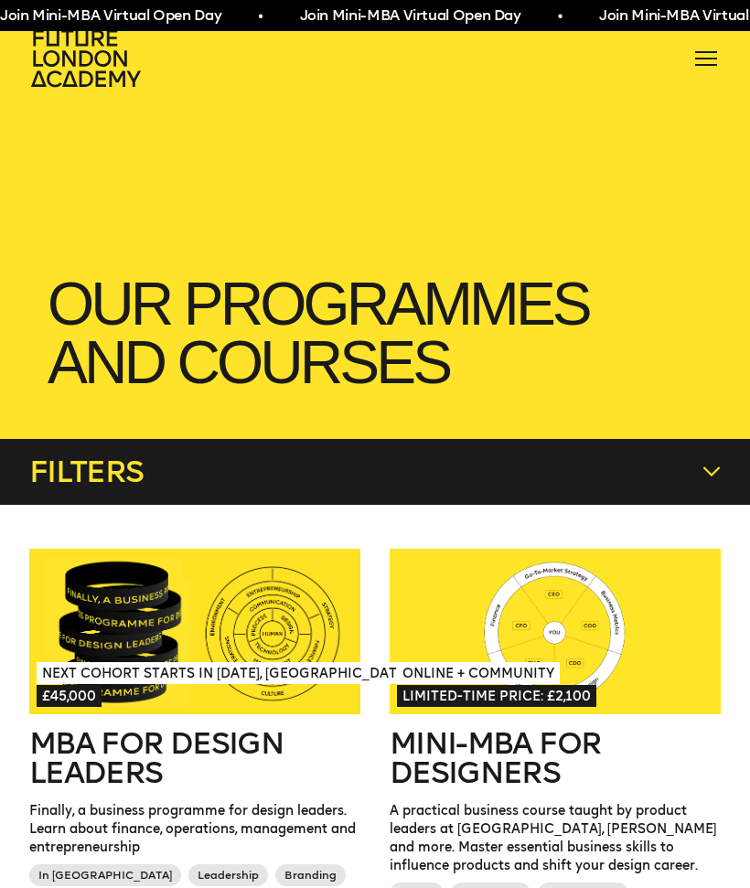
click at [694, 70] on div at bounding box center [706, 58] width 29 height 29
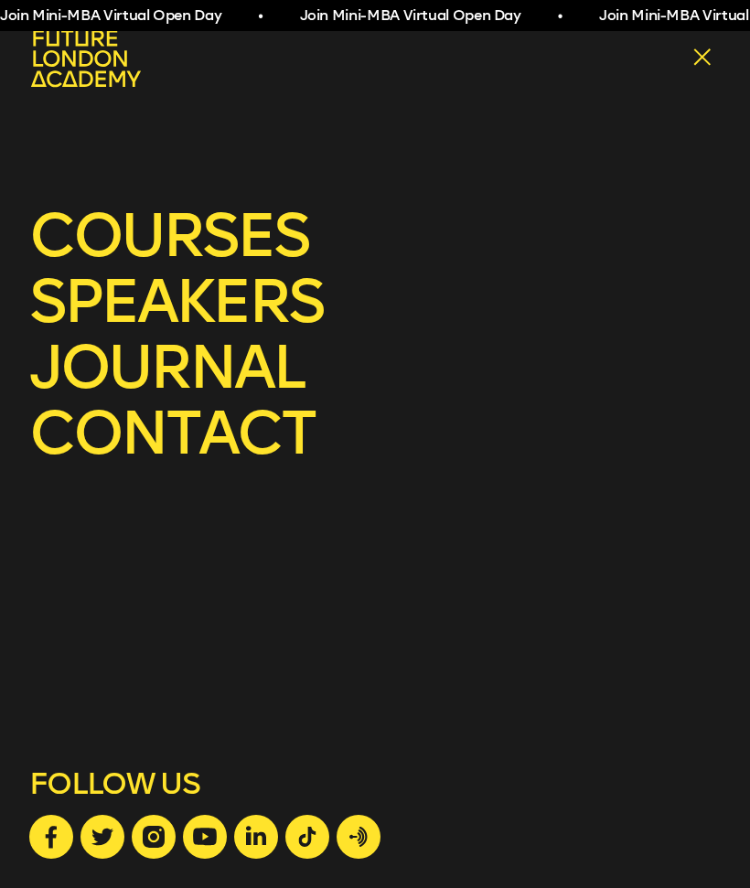
click at [88, 72] on icon at bounding box center [86, 58] width 110 height 57
click at [97, 63] on icon at bounding box center [86, 58] width 110 height 57
click at [79, 34] on icon at bounding box center [87, 58] width 117 height 59
click at [94, 75] on icon at bounding box center [87, 58] width 117 height 59
click at [108, 49] on icon at bounding box center [87, 58] width 117 height 59
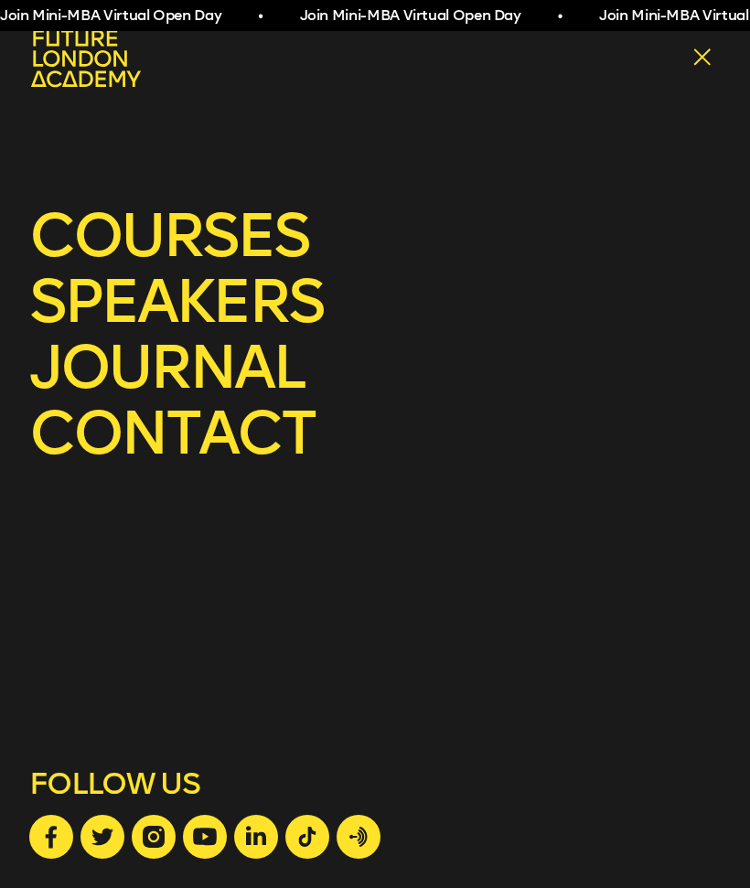
click at [110, 59] on icon at bounding box center [86, 58] width 110 height 57
click at [116, 56] on icon at bounding box center [87, 58] width 117 height 59
click at [114, 61] on icon at bounding box center [86, 58] width 110 height 57
click at [713, 65] on div at bounding box center [706, 58] width 29 height 29
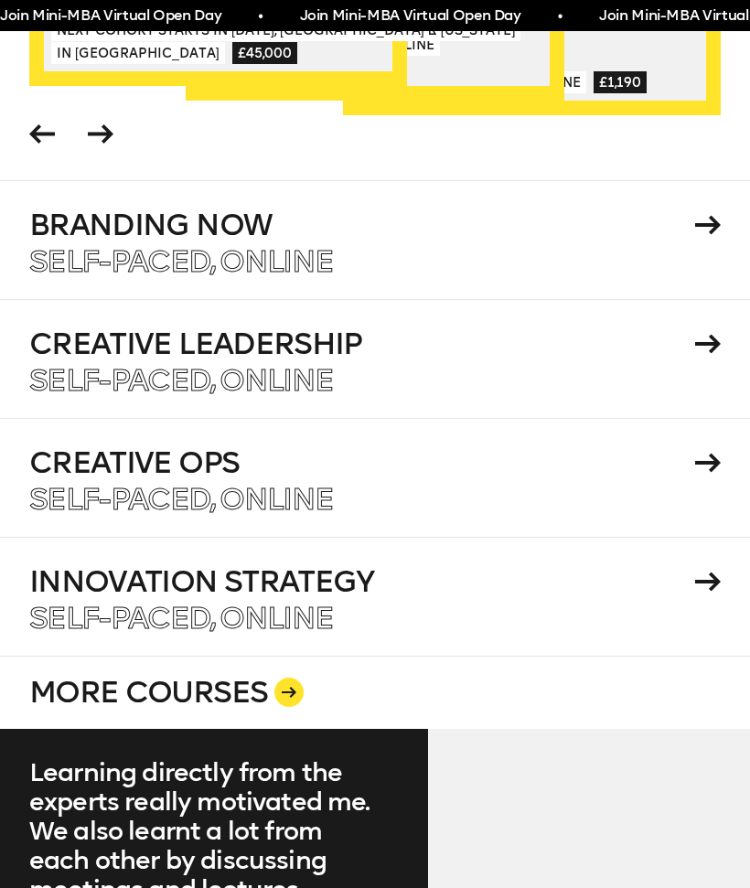
scroll to position [2935, 0]
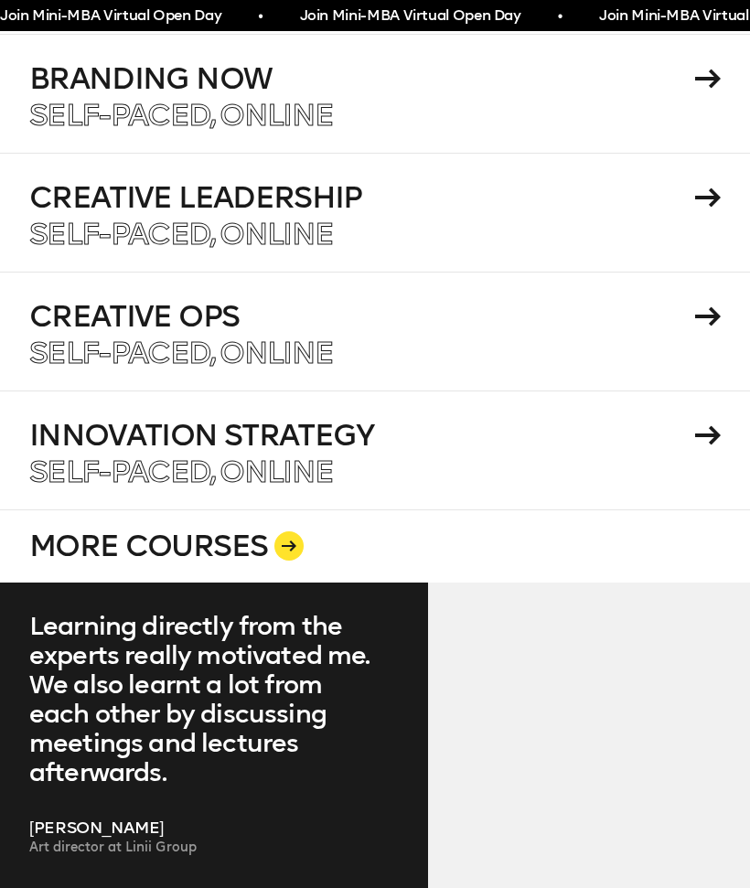
click at [105, 391] on div at bounding box center [375, 450] width 750 height 119
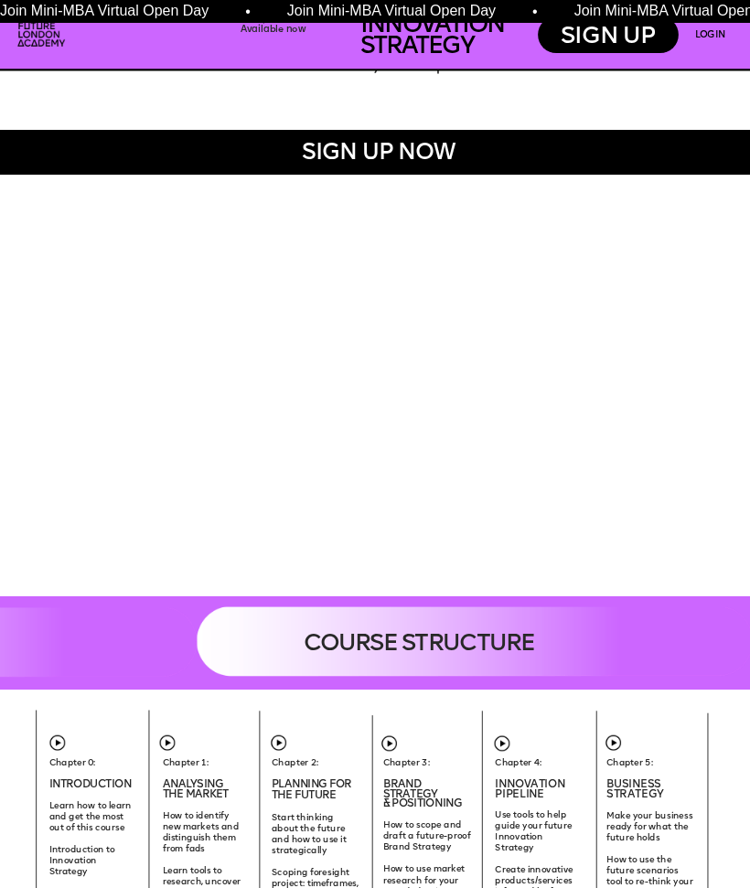
scroll to position [2509, 0]
